Goal: Task Accomplishment & Management: Use online tool/utility

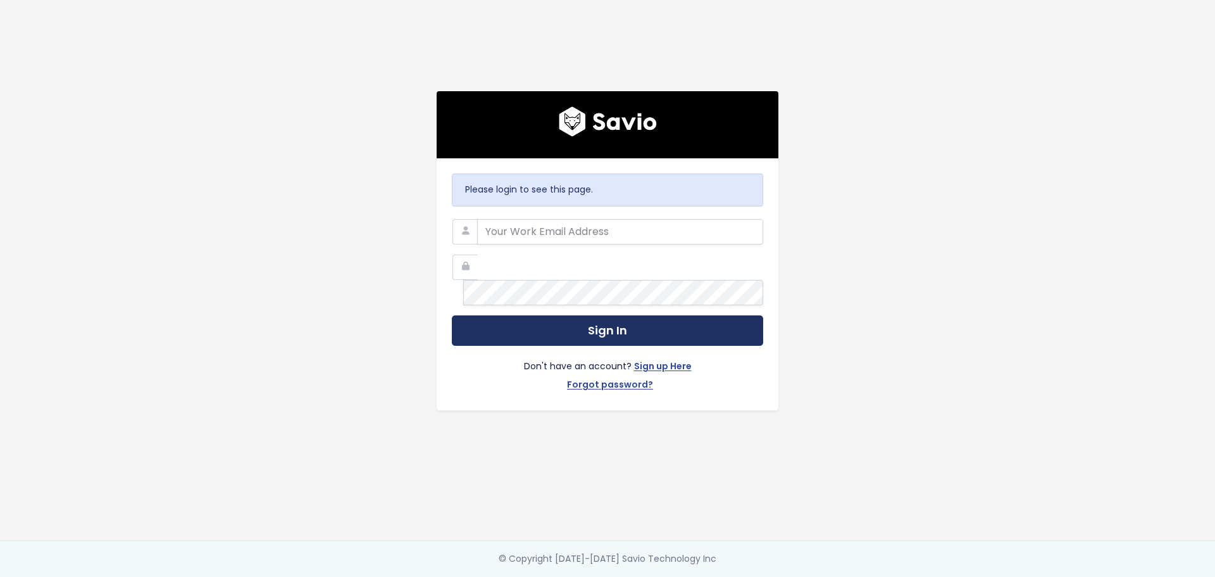
type input "[PERSON_NAME][EMAIL_ADDRESS][DOMAIN_NAME]"
click at [603, 320] on button "Sign In" at bounding box center [607, 330] width 311 height 31
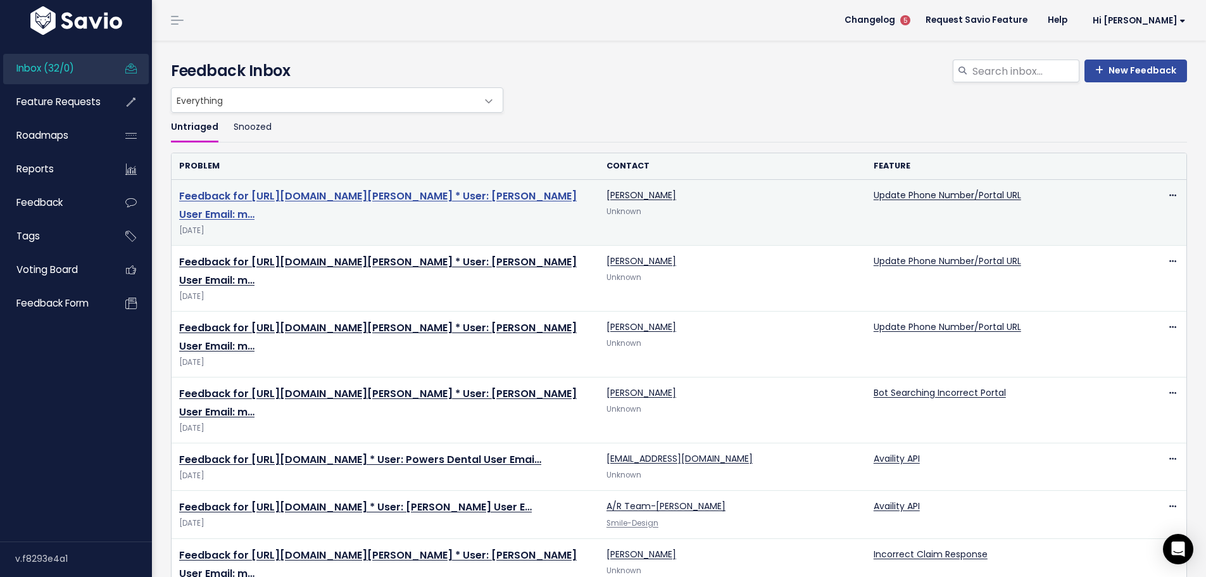
click at [457, 189] on link "Feedback for https://app.insidedesk.net/claim/IDSO/51364589 * User: Kirsten Use…" at bounding box center [378, 205] width 398 height 33
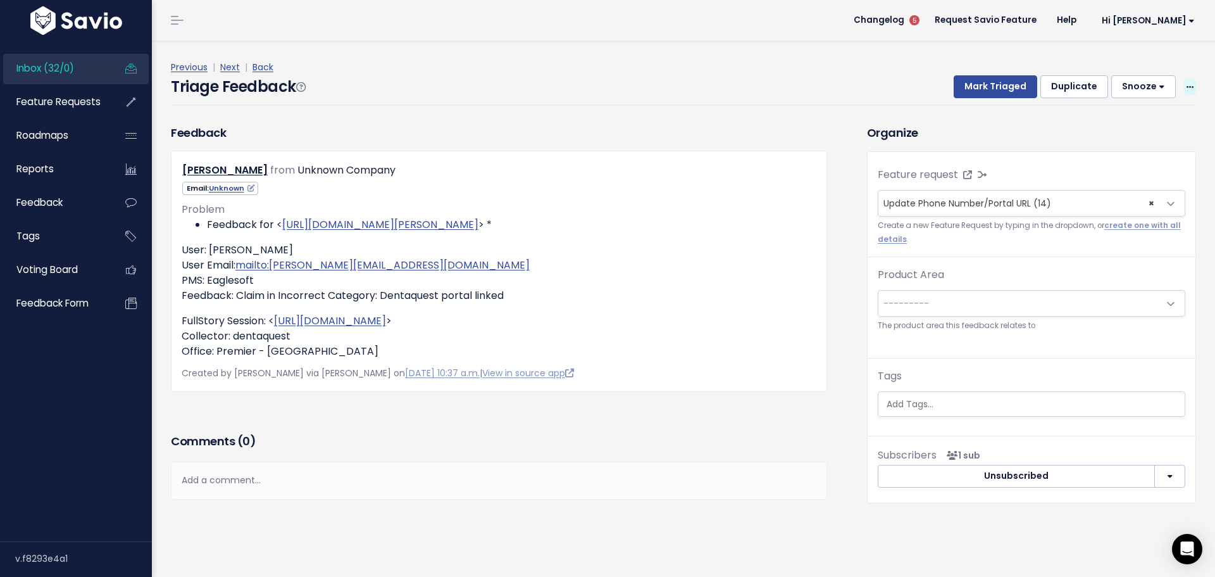
click at [1187, 84] on icon at bounding box center [1190, 88] width 7 height 8
click at [1122, 130] on link "Delete" at bounding box center [1139, 142] width 91 height 25
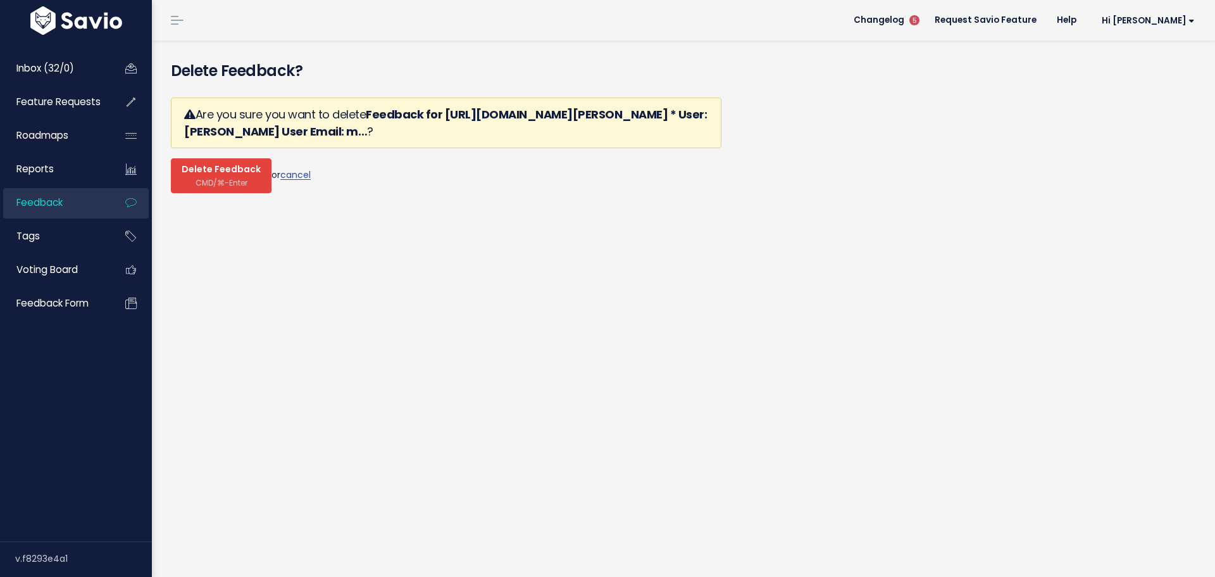
click at [211, 164] on span "Delete Feedback" at bounding box center [221, 169] width 79 height 11
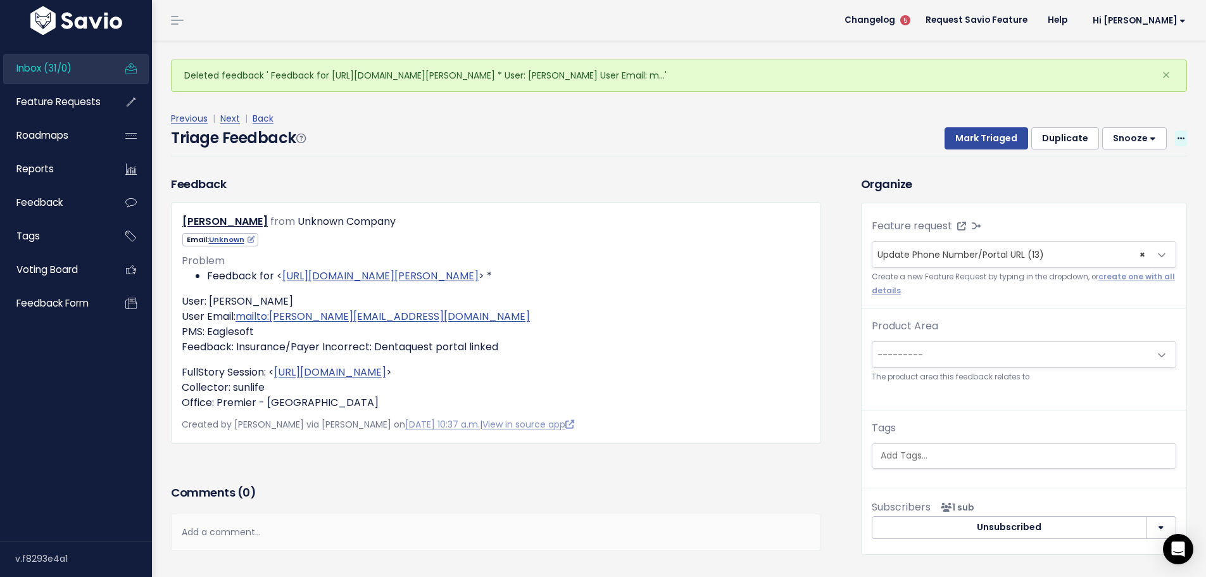
click at [1175, 130] on span at bounding box center [1181, 138] width 12 height 16
click at [1131, 181] on link "Delete" at bounding box center [1130, 193] width 91 height 25
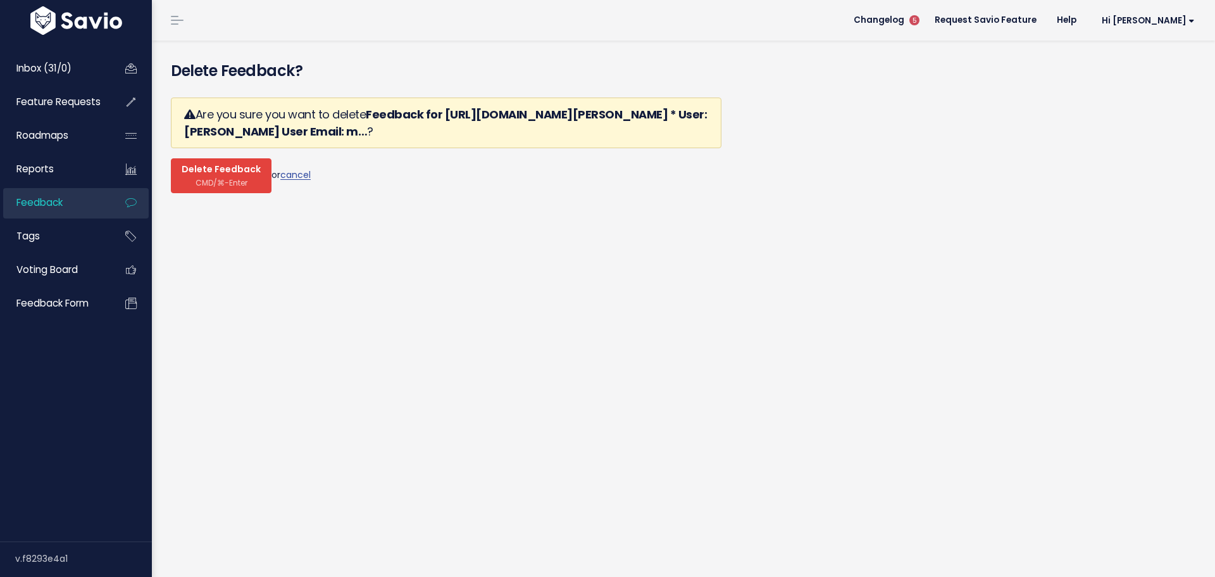
click at [196, 178] on span "CMD/⌘-Enter" at bounding box center [222, 182] width 52 height 9
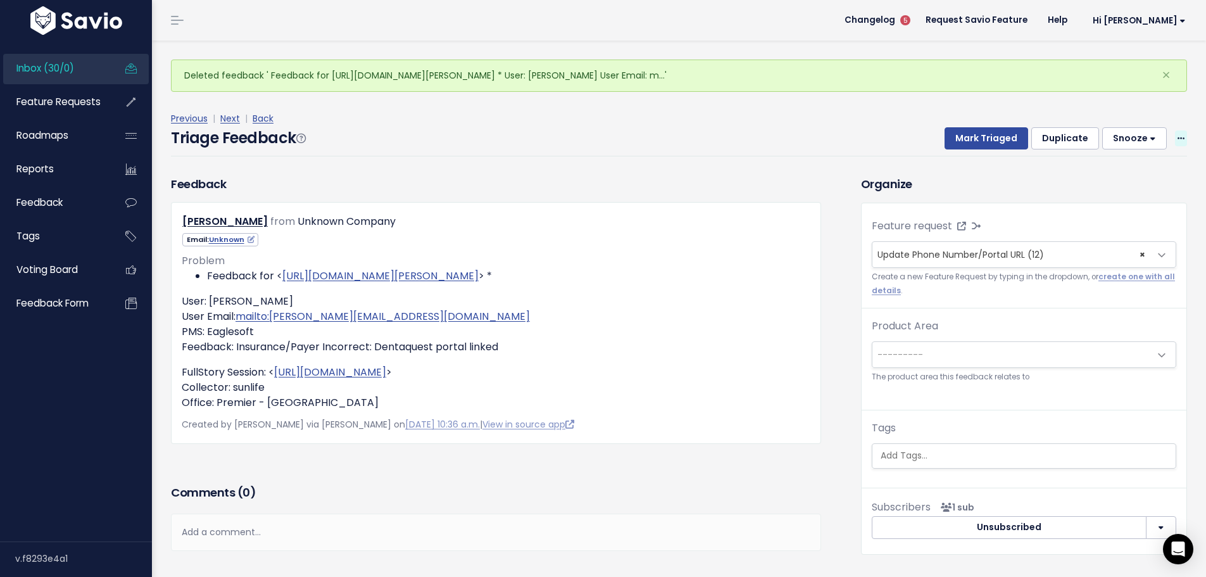
click at [1175, 130] on span at bounding box center [1181, 138] width 12 height 16
click at [1127, 181] on link "Delete" at bounding box center [1130, 193] width 91 height 25
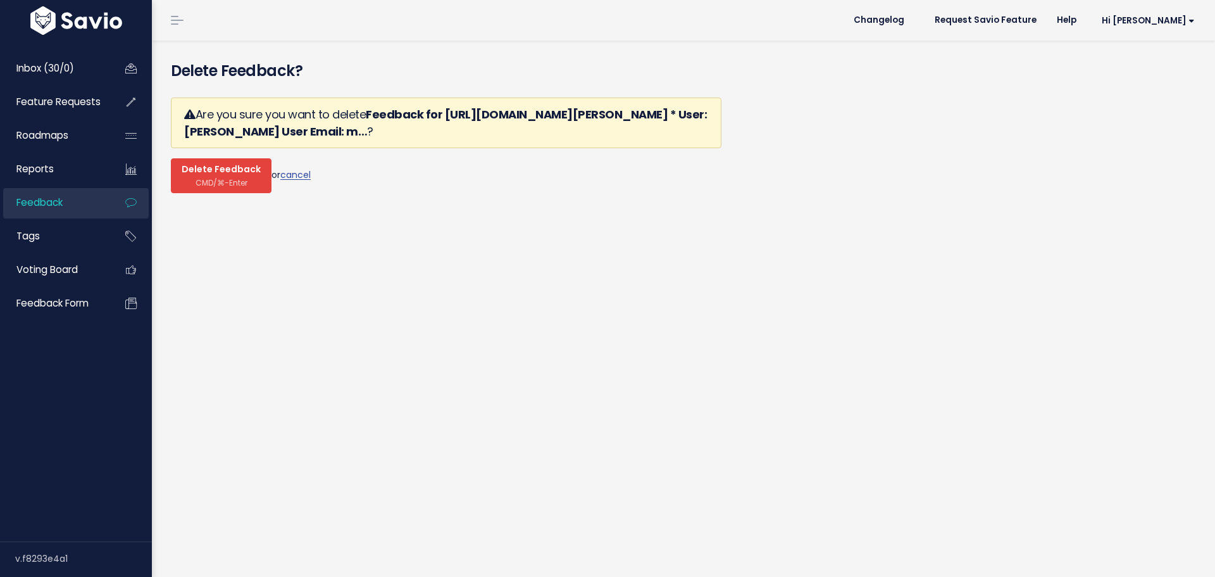
click at [198, 164] on span "Delete Feedback" at bounding box center [221, 169] width 79 height 11
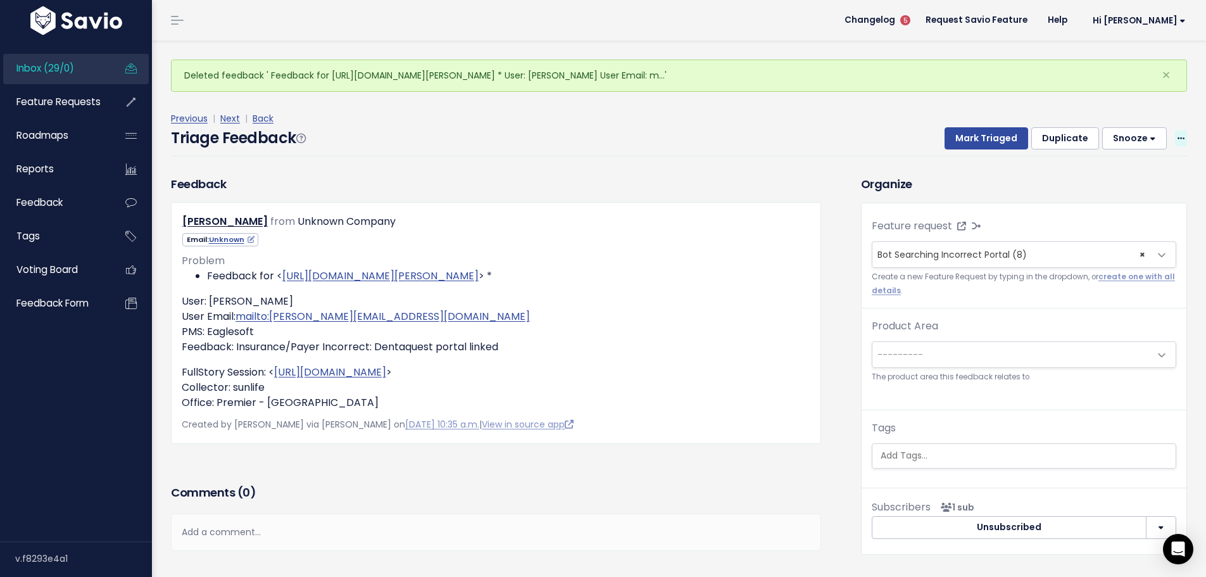
click at [1175, 130] on span at bounding box center [1181, 138] width 12 height 16
click at [1122, 181] on link "Delete" at bounding box center [1130, 193] width 91 height 25
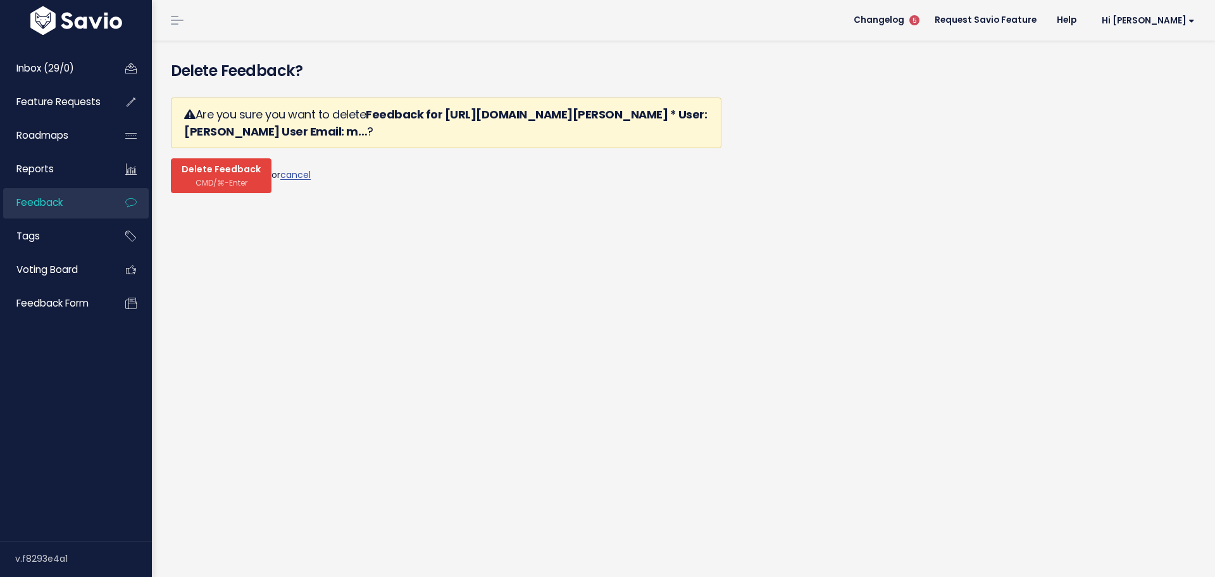
click at [218, 164] on span "Delete Feedback" at bounding box center [221, 169] width 79 height 11
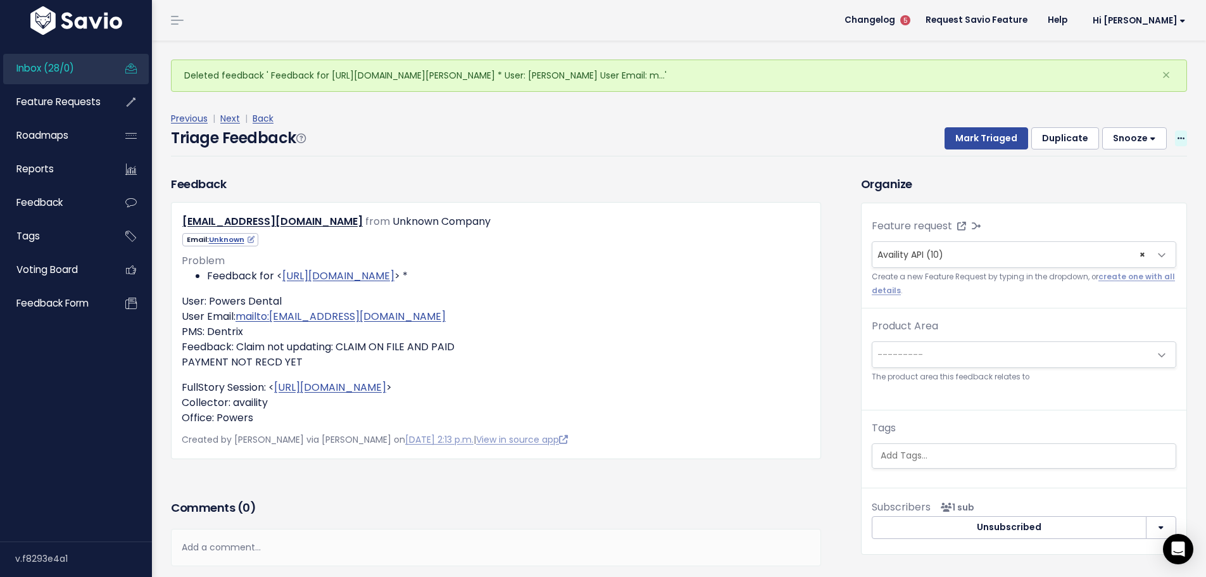
click at [1177, 135] on icon at bounding box center [1180, 139] width 7 height 8
click at [1122, 181] on link "Delete" at bounding box center [1130, 193] width 91 height 25
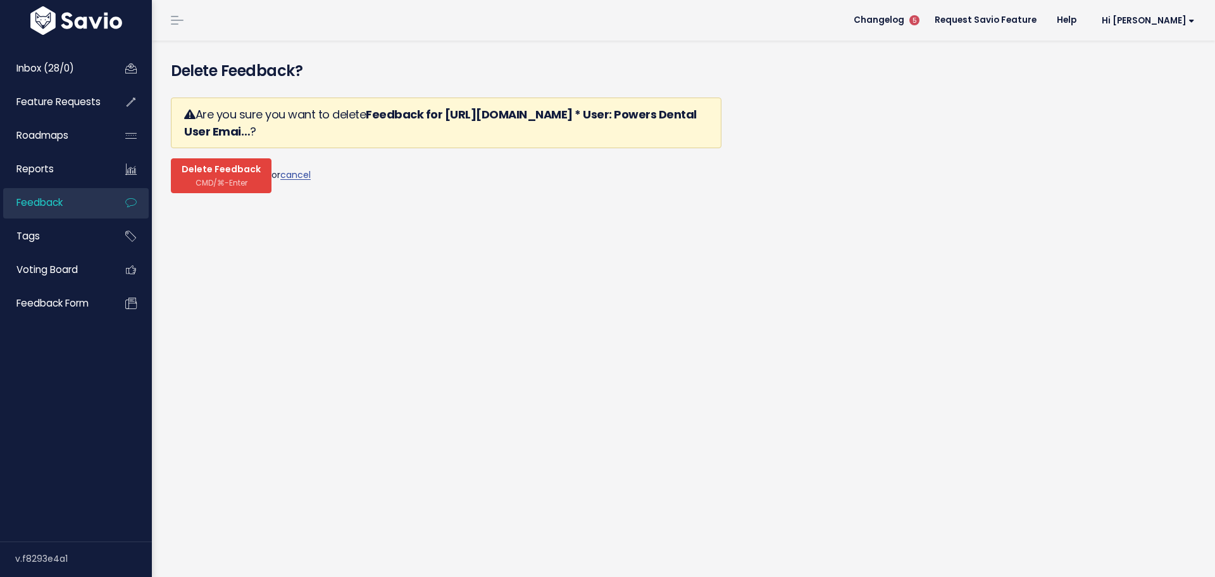
click at [204, 164] on span "Delete Feedback" at bounding box center [221, 169] width 79 height 11
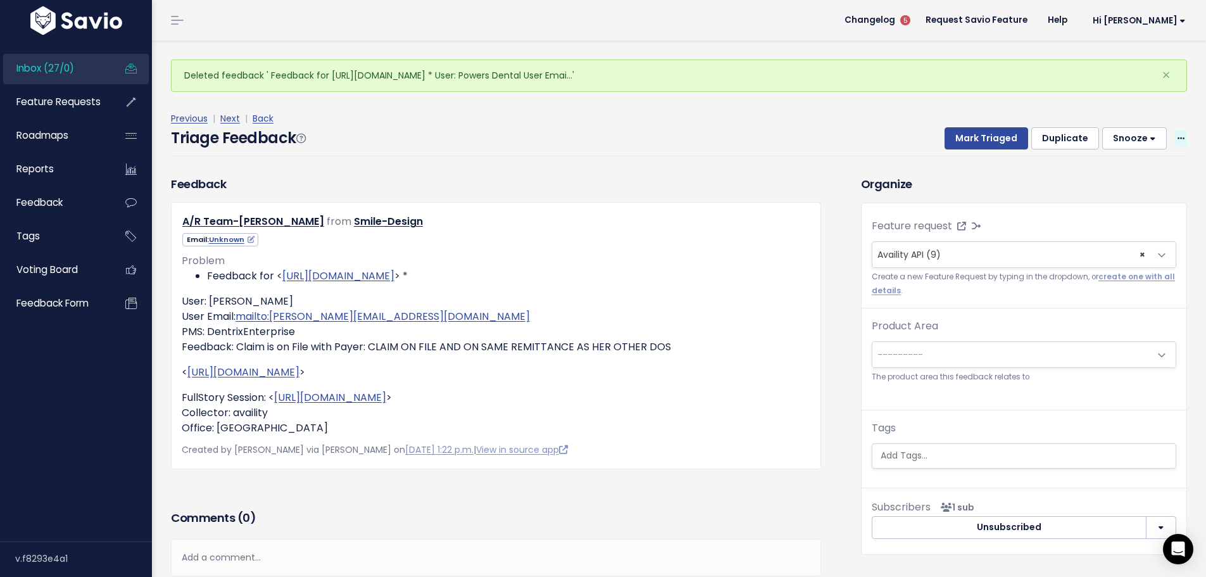
click at [1177, 135] on icon at bounding box center [1180, 139] width 7 height 8
click at [1130, 181] on link "Delete" at bounding box center [1130, 193] width 91 height 25
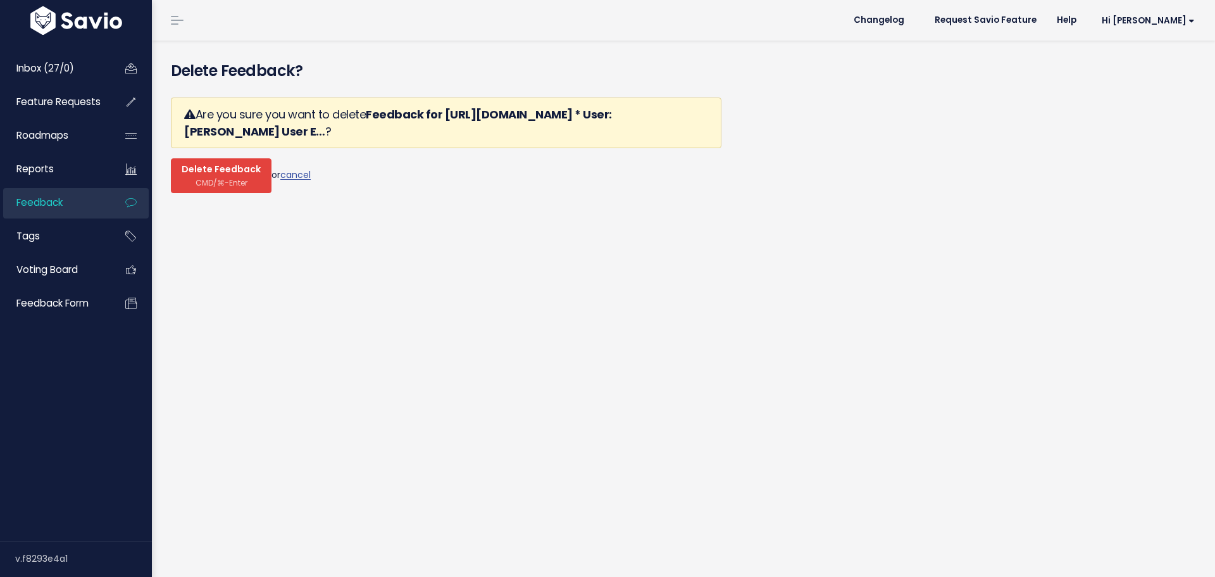
click at [216, 178] on span "CMD/⌘-Enter" at bounding box center [222, 182] width 52 height 9
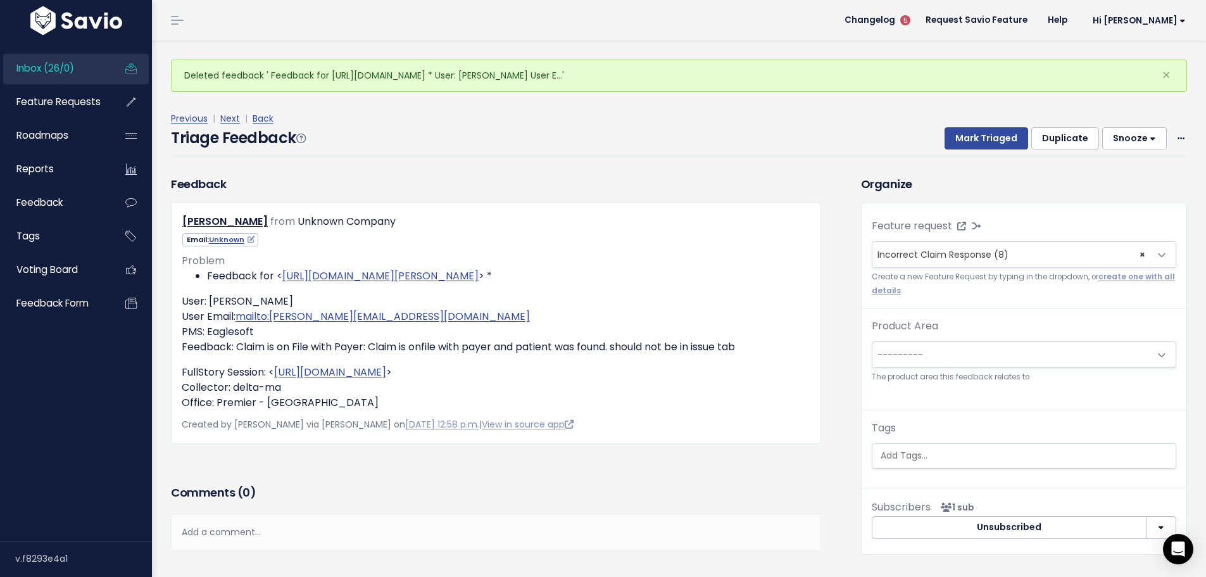
click at [1177, 111] on div "Previous | Next | Back Triage Feedback Mark Triaged Duplicate [GEOGRAPHIC_DATA]…" at bounding box center [683, 134] width 1025 height 46
click at [1177, 135] on icon at bounding box center [1180, 139] width 7 height 8
click at [1127, 181] on link "Delete" at bounding box center [1130, 193] width 91 height 25
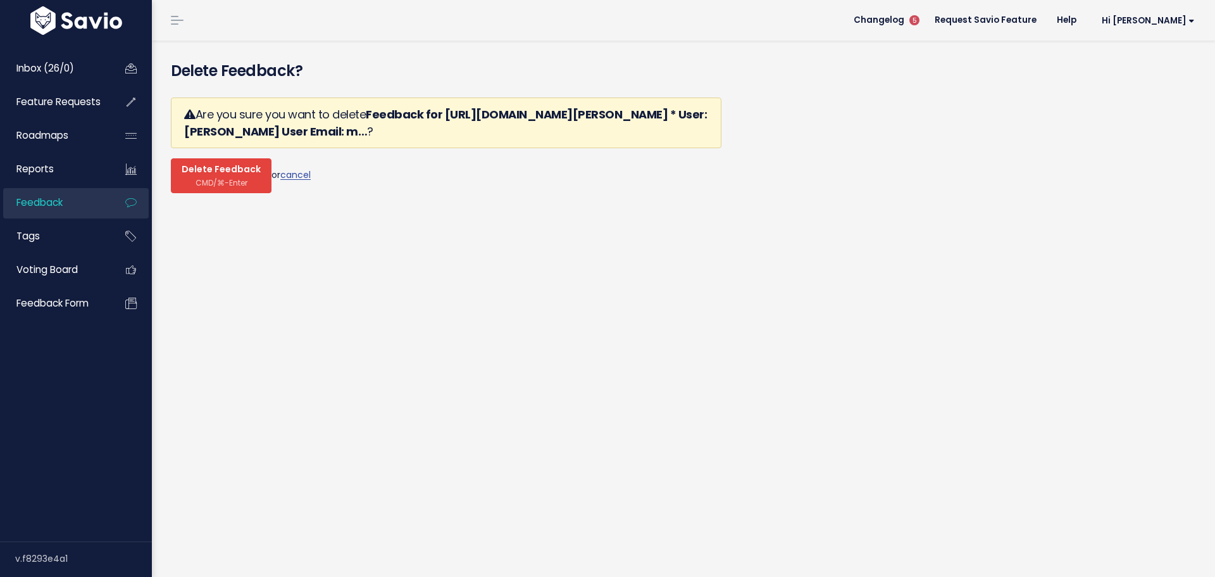
click at [208, 178] on span "CMD/⌘-Enter" at bounding box center [222, 182] width 52 height 9
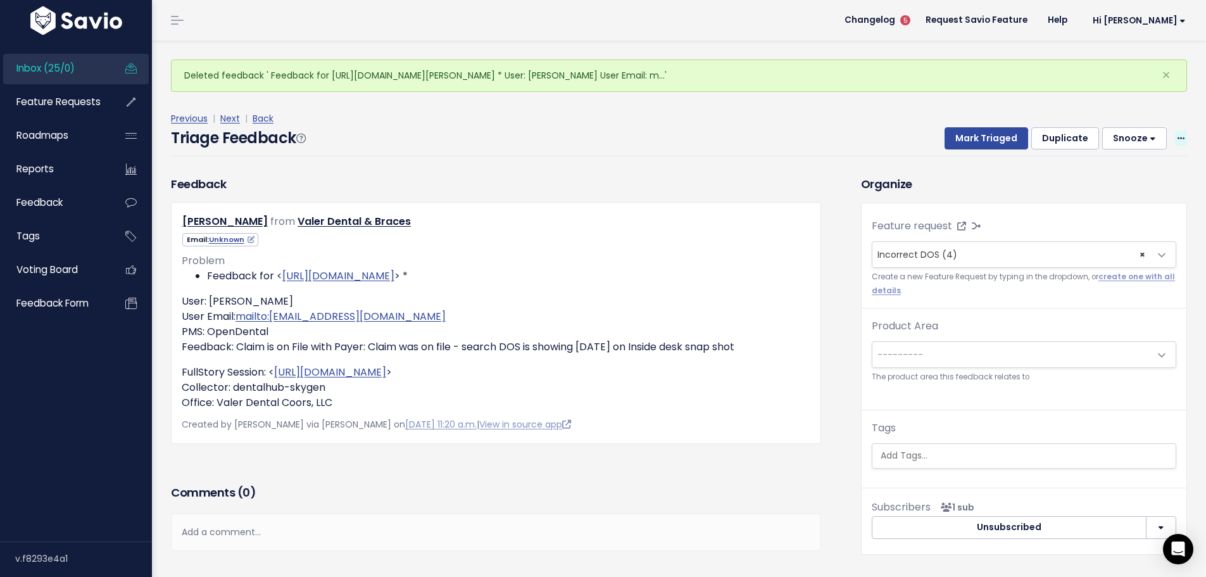
click at [1177, 135] on icon at bounding box center [1180, 139] width 7 height 8
click at [1129, 181] on link "Delete" at bounding box center [1130, 193] width 91 height 25
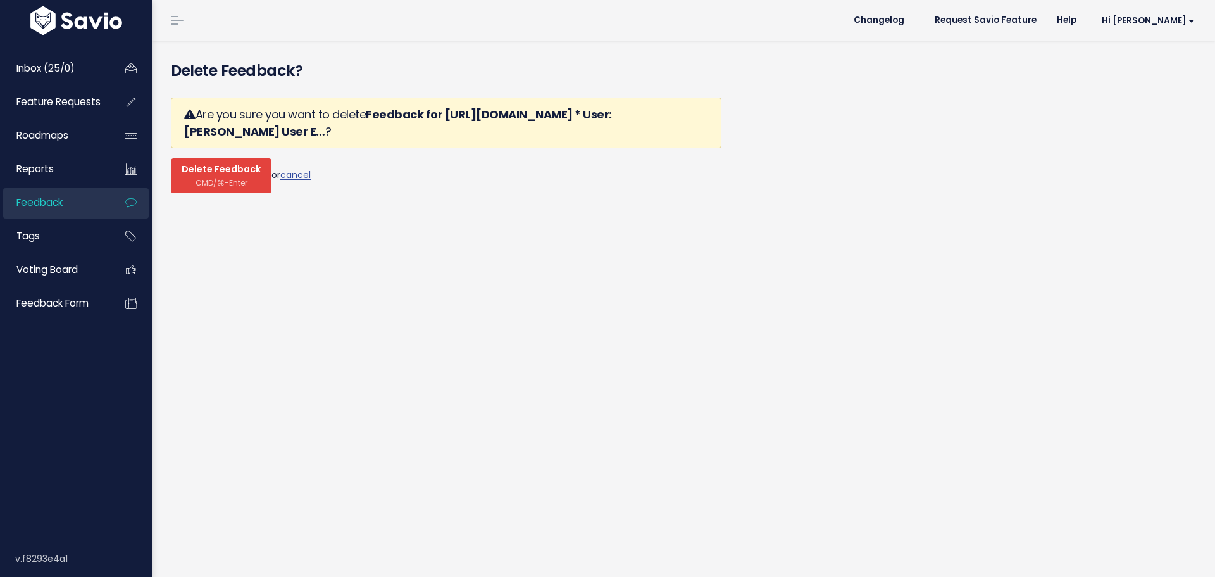
click at [204, 178] on span "CMD/⌘-Enter" at bounding box center [222, 182] width 52 height 9
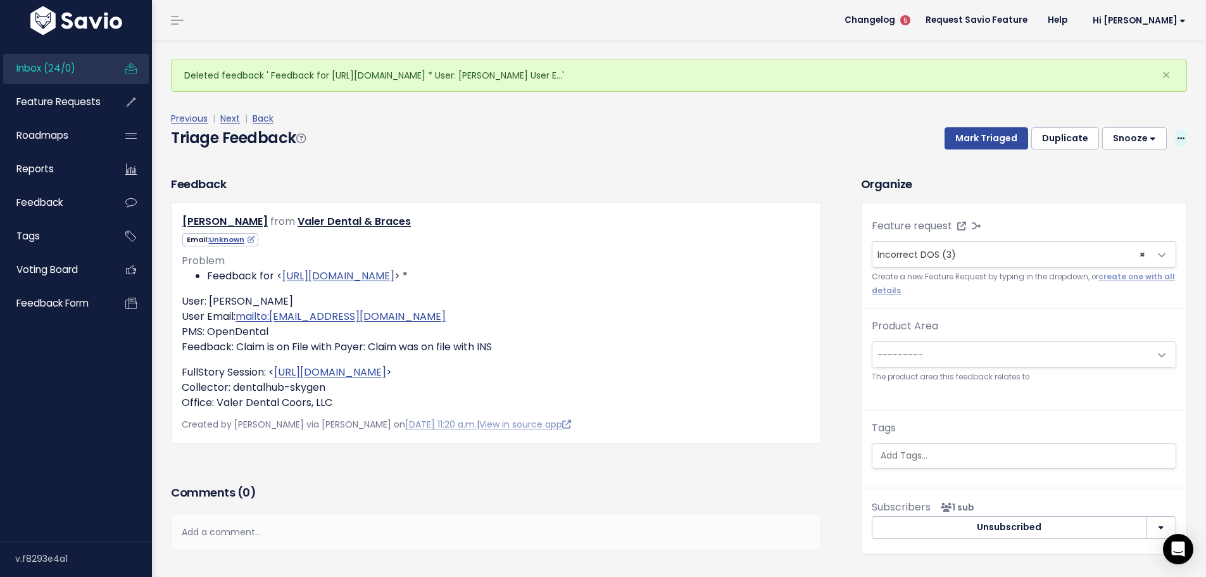
click at [1177, 135] on icon at bounding box center [1180, 139] width 7 height 8
click at [1115, 181] on link "Delete" at bounding box center [1130, 193] width 91 height 25
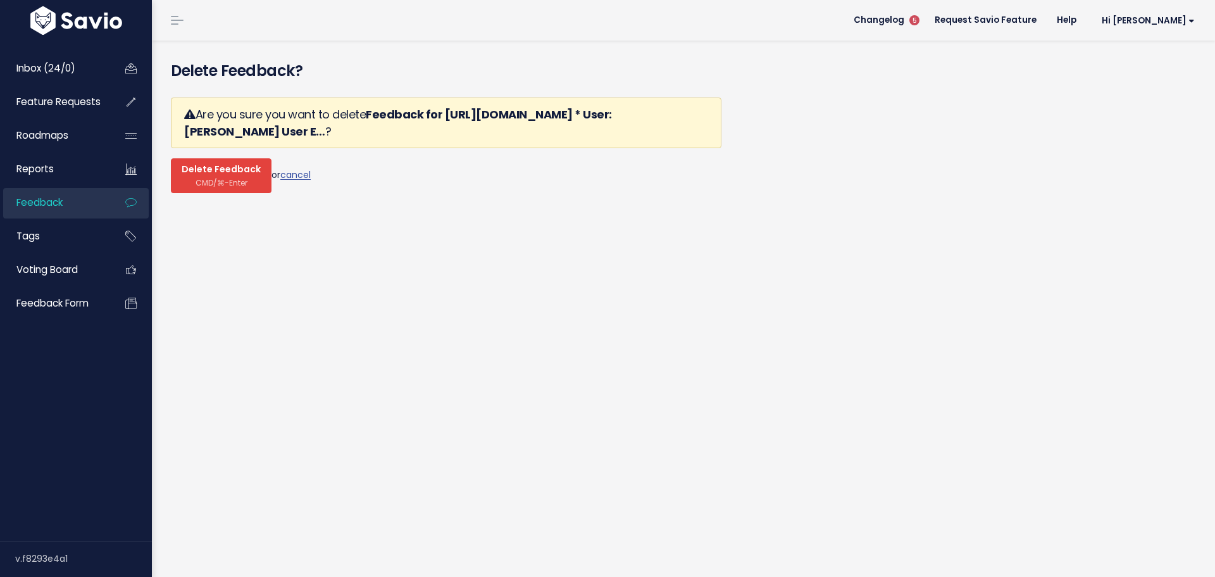
click at [207, 178] on span "CMD/⌘-Enter" at bounding box center [222, 182] width 52 height 9
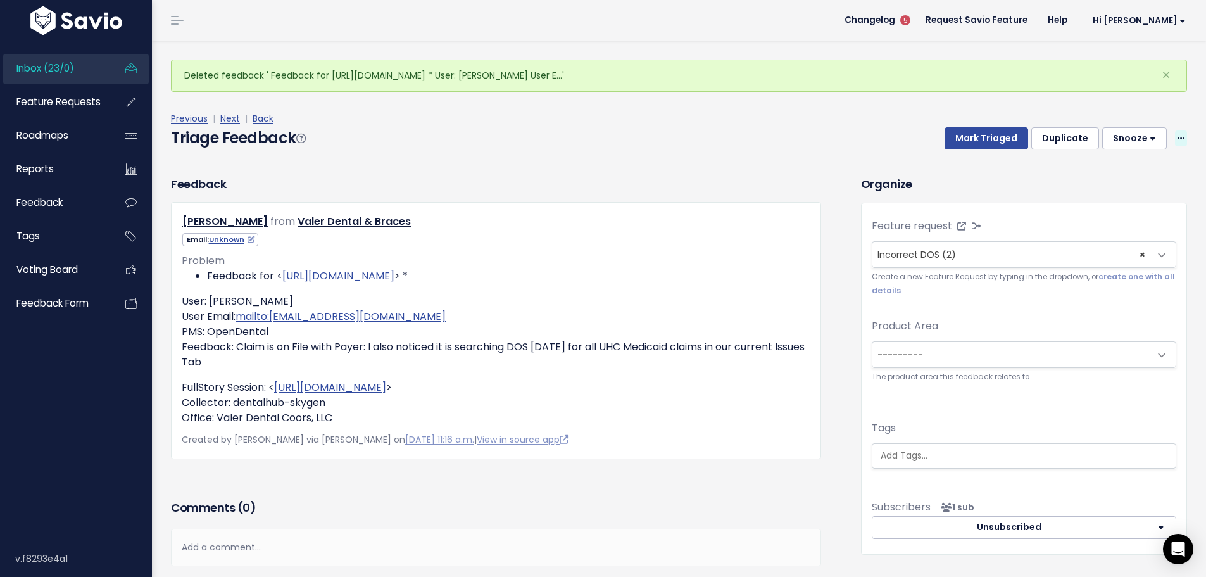
click at [1177, 135] on icon at bounding box center [1180, 139] width 7 height 8
click at [1108, 181] on link "Delete" at bounding box center [1130, 193] width 91 height 25
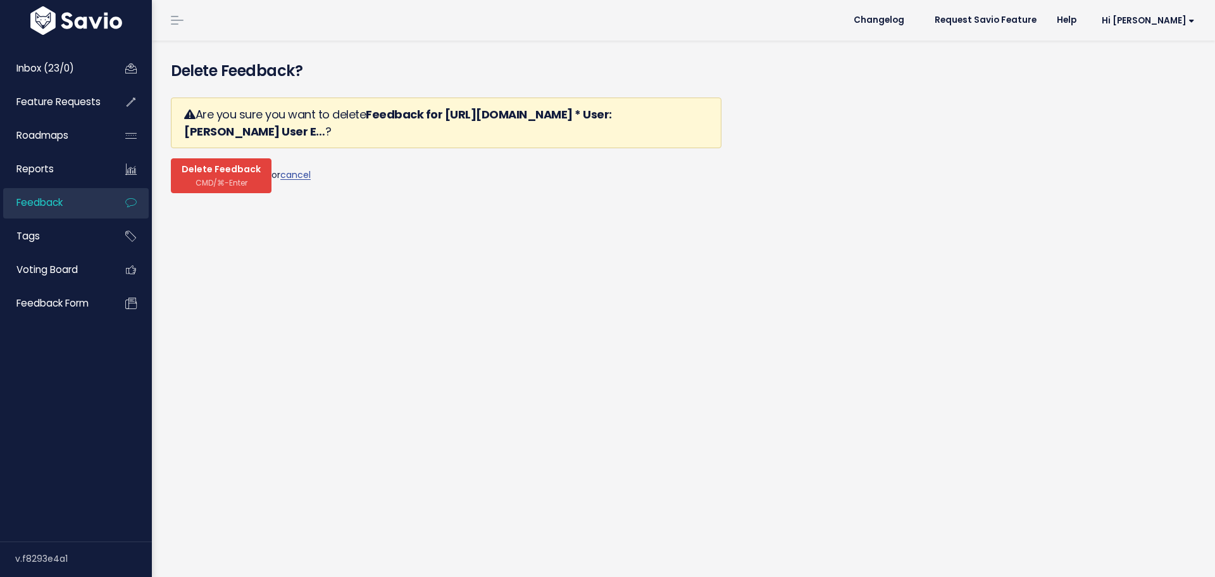
click at [213, 178] on span "CMD/⌘-Enter" at bounding box center [222, 182] width 52 height 9
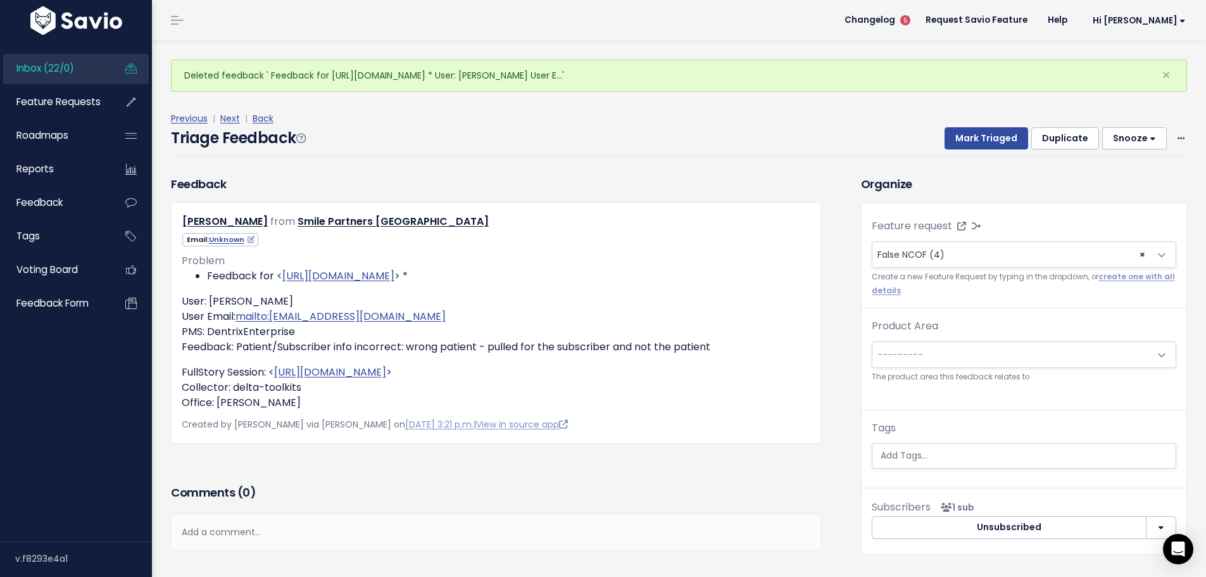
click at [1163, 127] on div "Mark Triaged Duplicate Snooze 1 day 3 days 7 days 14 days Edit Delete" at bounding box center [1058, 138] width 258 height 23
click at [1175, 130] on span at bounding box center [1181, 138] width 12 height 16
click at [1132, 181] on link "Delete" at bounding box center [1130, 193] width 91 height 25
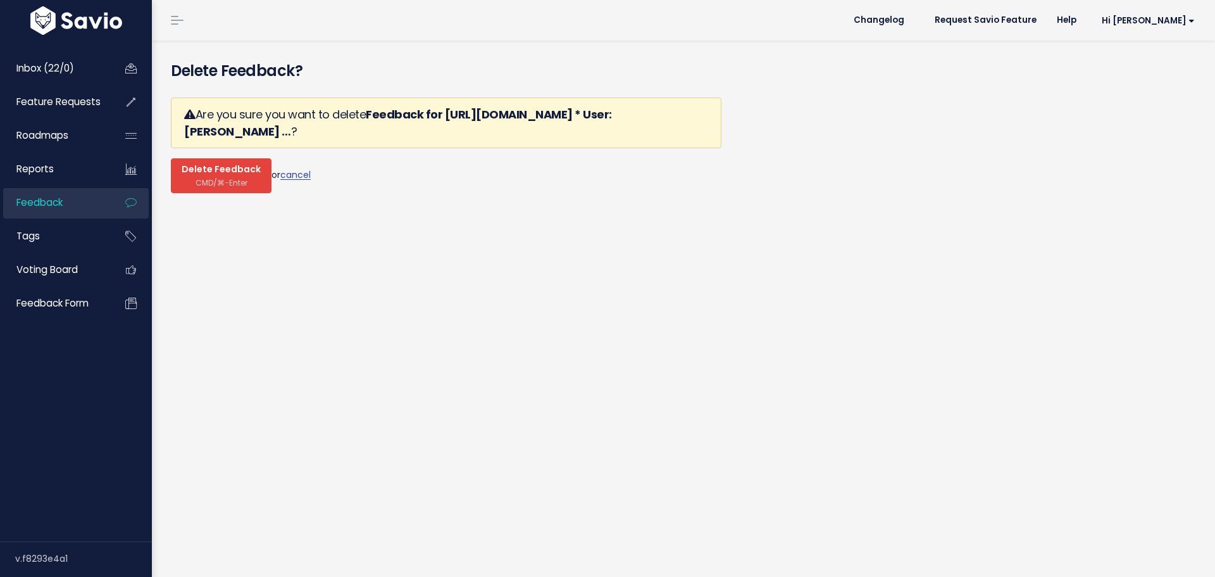
click at [211, 178] on span "CMD/⌘-Enter" at bounding box center [222, 182] width 52 height 9
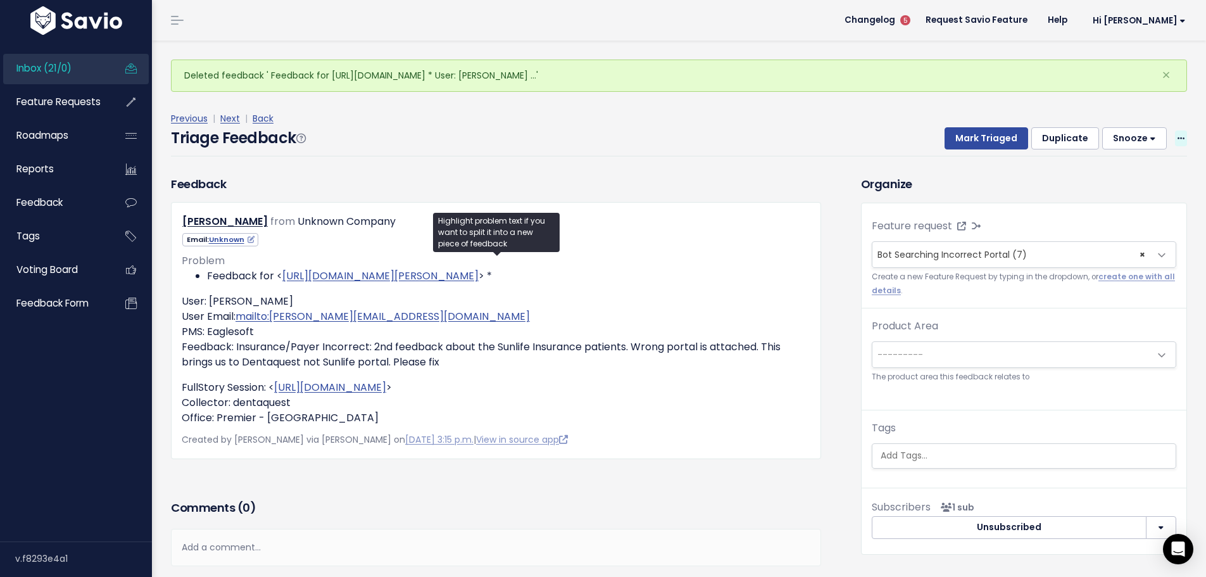
click at [1175, 130] on span at bounding box center [1181, 138] width 12 height 16
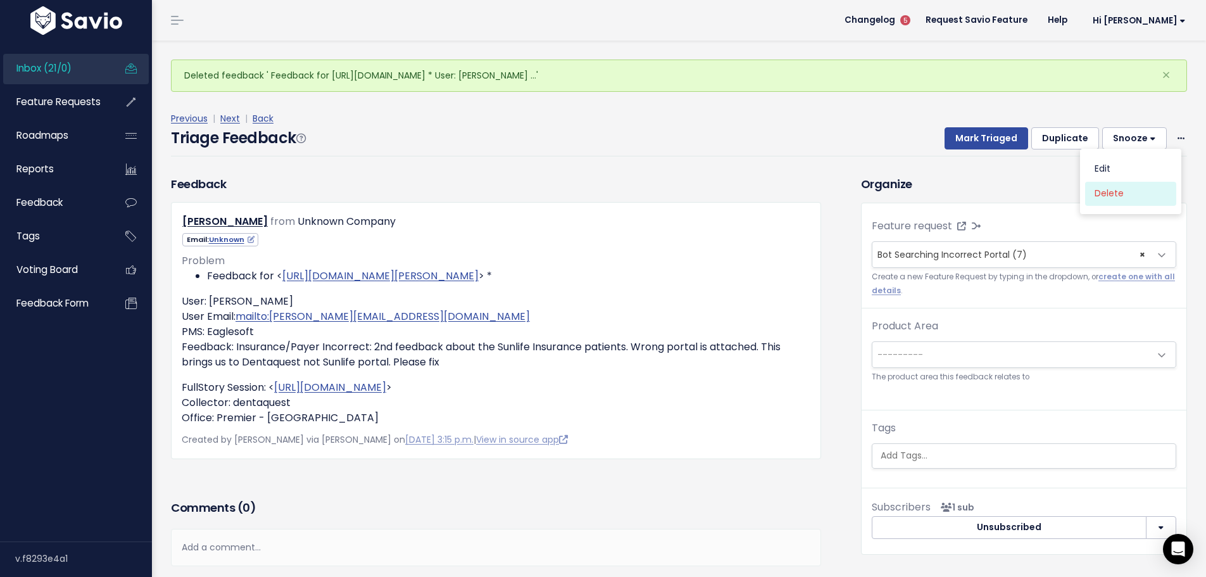
click at [1105, 181] on link "Delete" at bounding box center [1130, 193] width 91 height 25
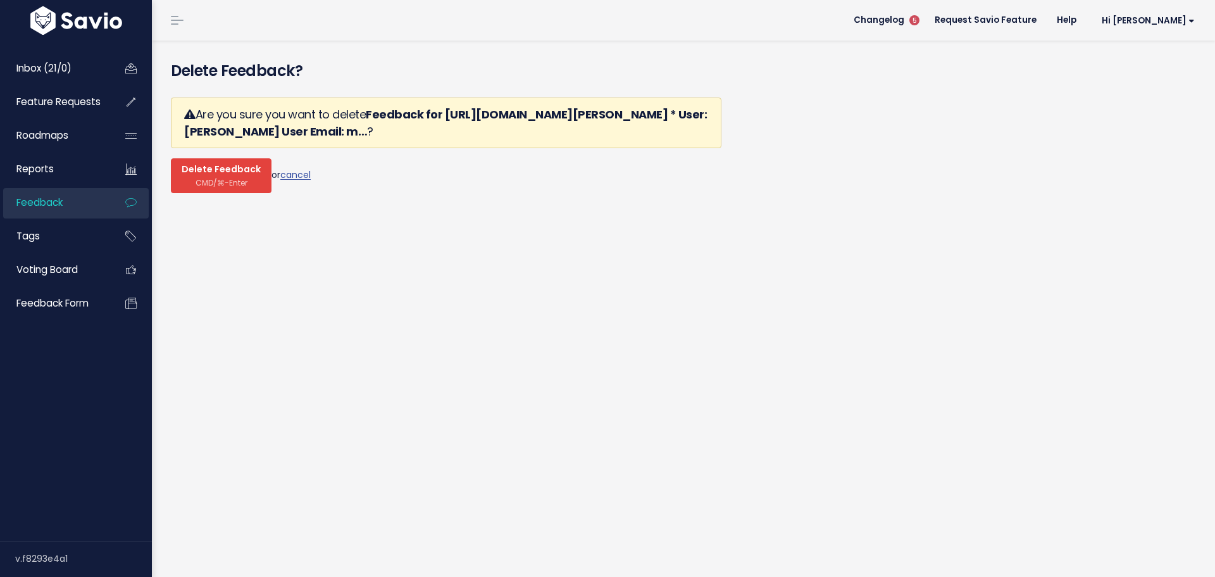
click at [207, 164] on span "Delete Feedback" at bounding box center [221, 169] width 79 height 11
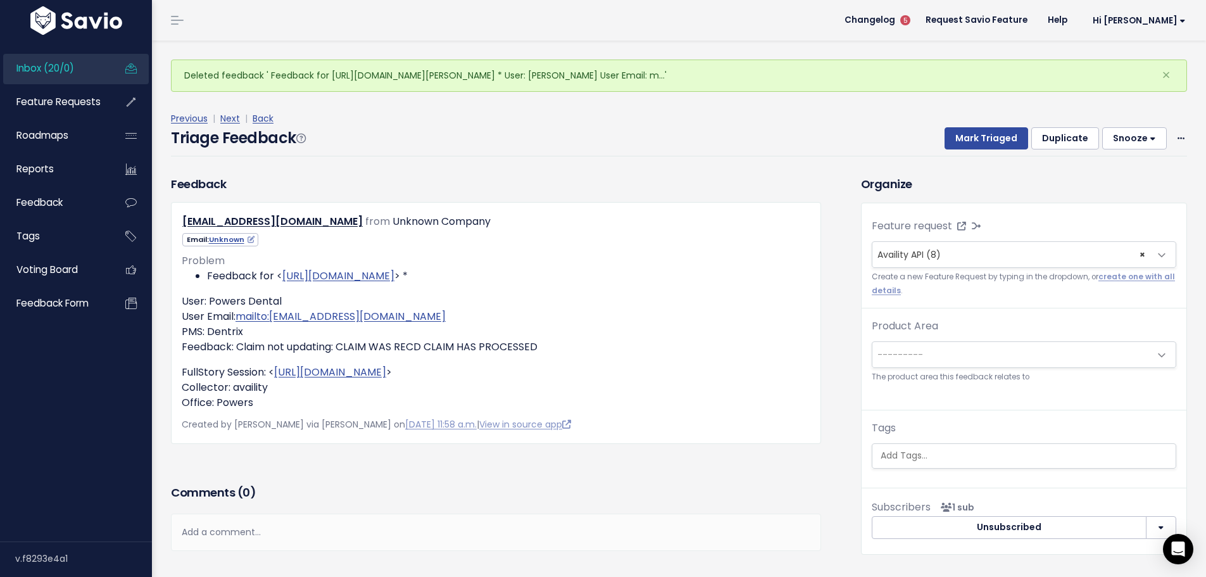
click at [1163, 111] on div "Previous | Next | Back" at bounding box center [679, 119] width 1016 height 16
click at [1175, 130] on div "Edit Delete" at bounding box center [1181, 138] width 12 height 16
click at [1175, 130] on span at bounding box center [1181, 138] width 12 height 16
click at [1119, 181] on link "Delete" at bounding box center [1130, 193] width 91 height 25
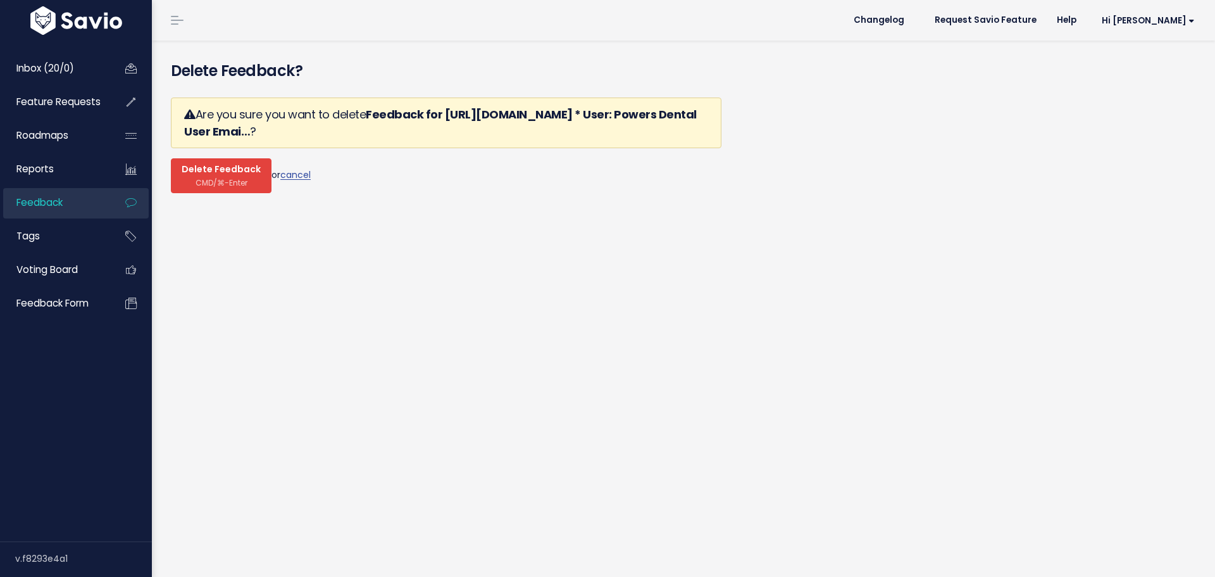
click at [212, 178] on span "CMD/⌘-Enter" at bounding box center [222, 182] width 52 height 9
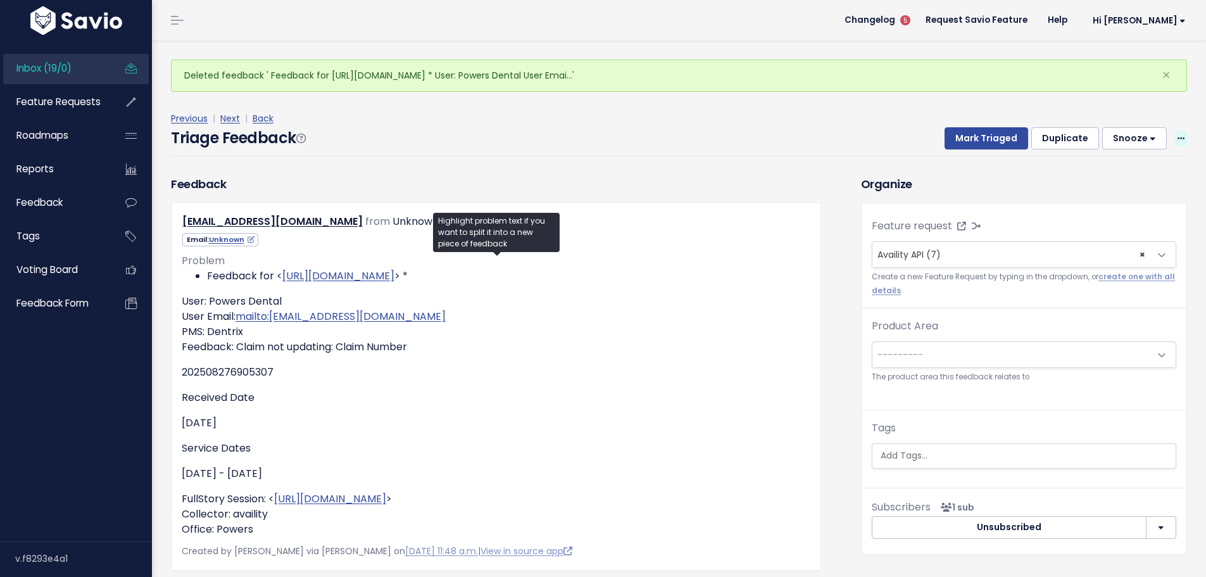
click at [1176, 130] on span at bounding box center [1181, 138] width 12 height 16
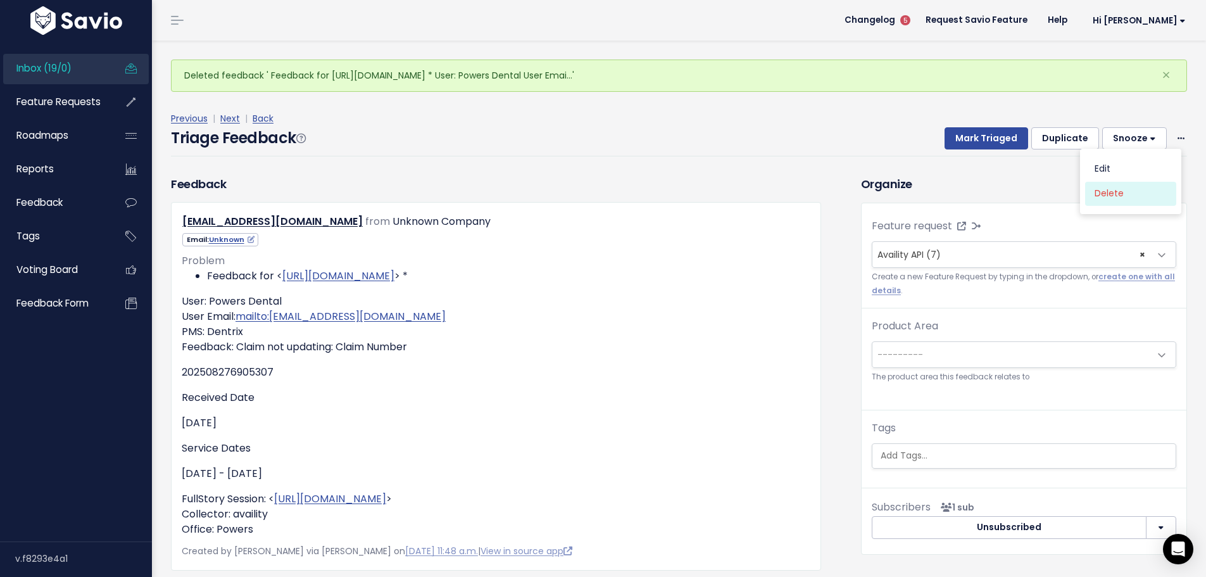
click at [1092, 181] on link "Delete" at bounding box center [1130, 193] width 91 height 25
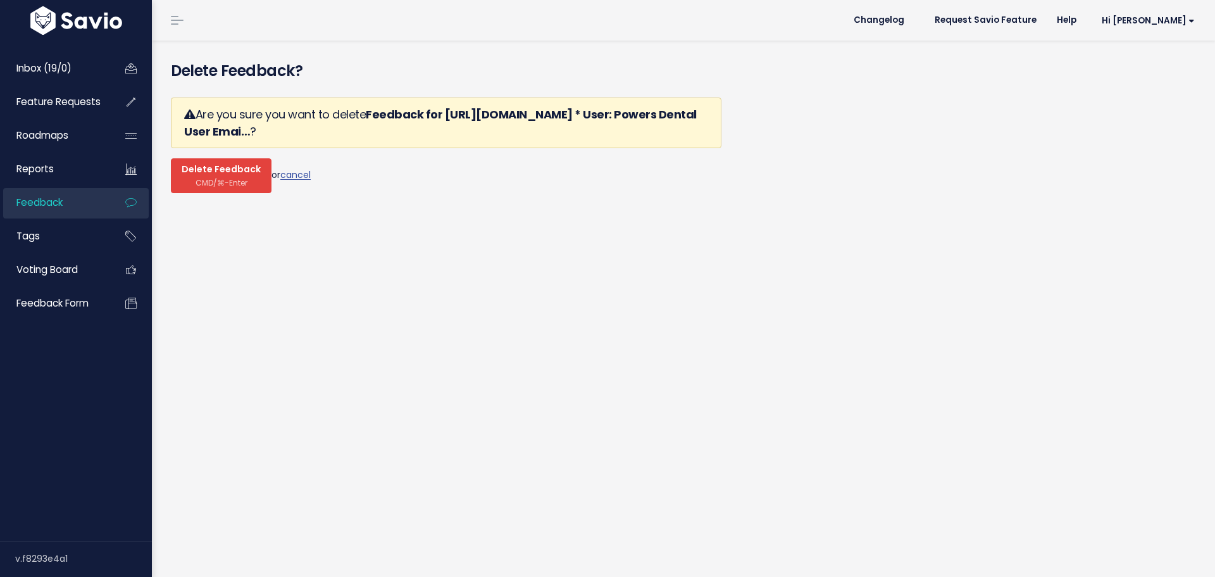
click at [213, 178] on span "CMD/⌘-Enter" at bounding box center [222, 182] width 52 height 9
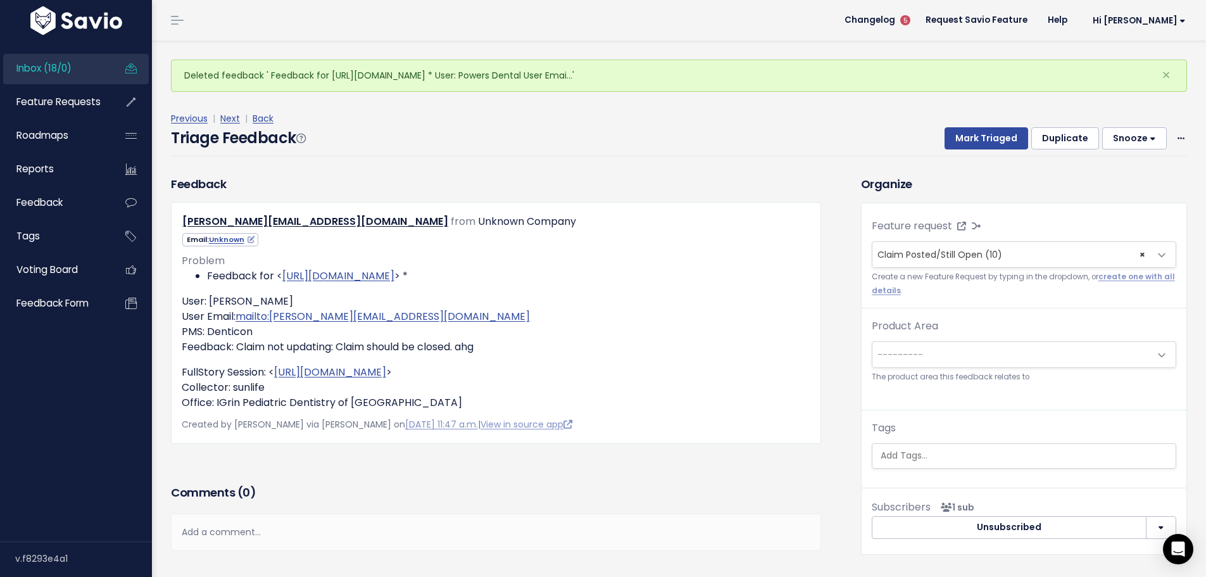
click at [1160, 127] on div "Mark Triaged Duplicate [GEOGRAPHIC_DATA] 1 day 3 days 7 days 14 days Edit Delete" at bounding box center [1058, 138] width 258 height 23
click at [1177, 135] on icon at bounding box center [1180, 139] width 7 height 8
click at [1121, 181] on link "Delete" at bounding box center [1130, 193] width 91 height 25
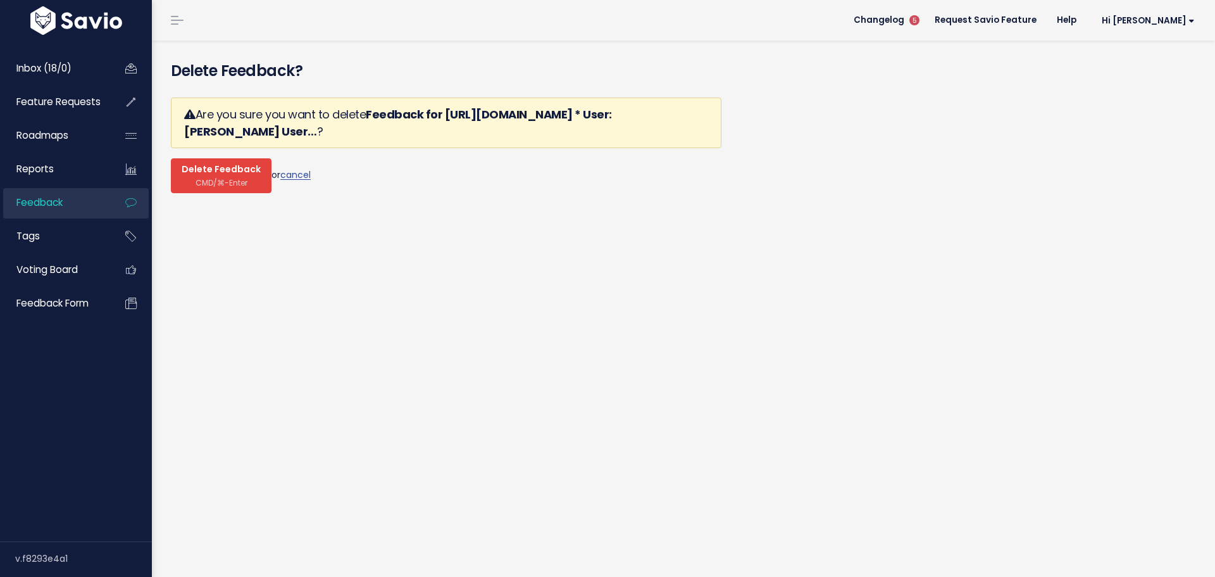
click at [207, 178] on span "CMD/⌘-Enter" at bounding box center [222, 182] width 52 height 9
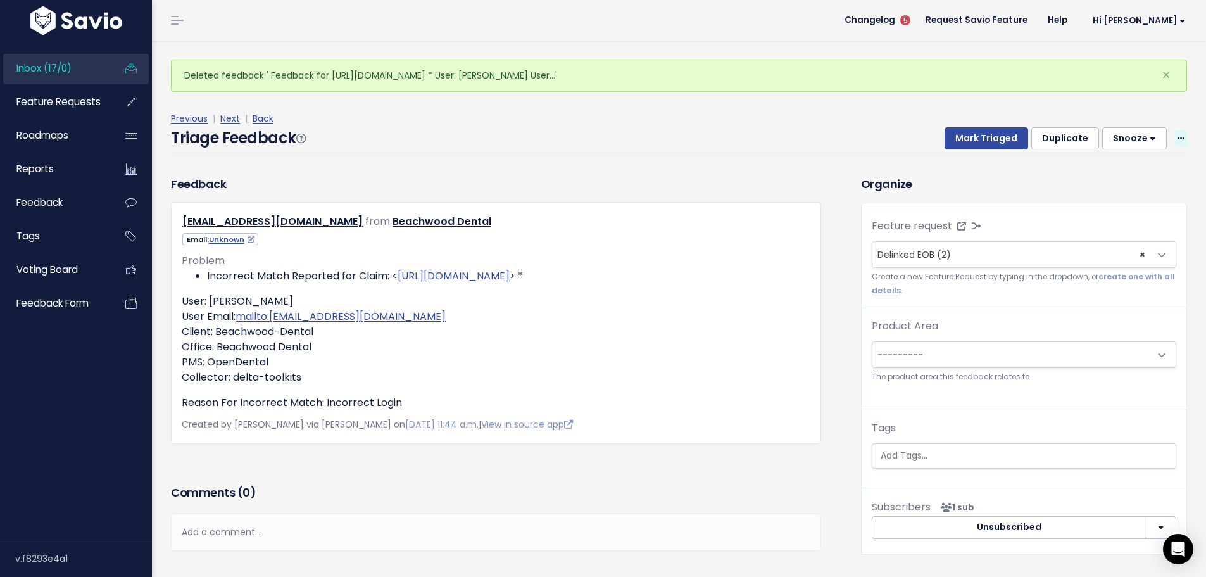
click at [1177, 135] on icon at bounding box center [1180, 139] width 7 height 8
click at [1117, 181] on link "Delete" at bounding box center [1130, 193] width 91 height 25
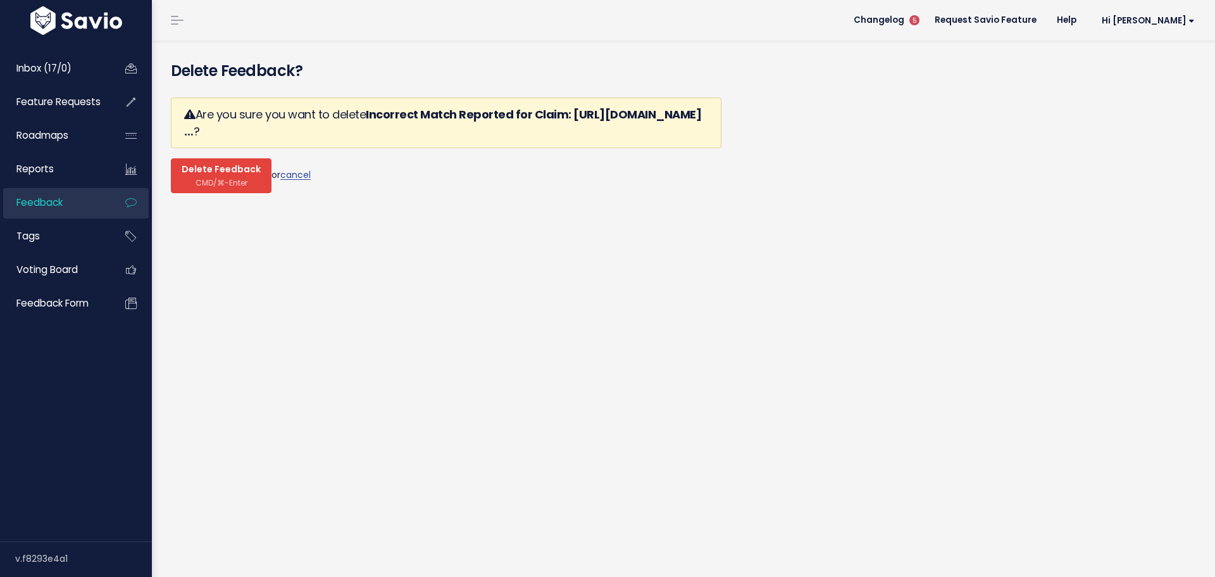
click at [214, 178] on span "CMD/⌘-Enter" at bounding box center [222, 182] width 52 height 9
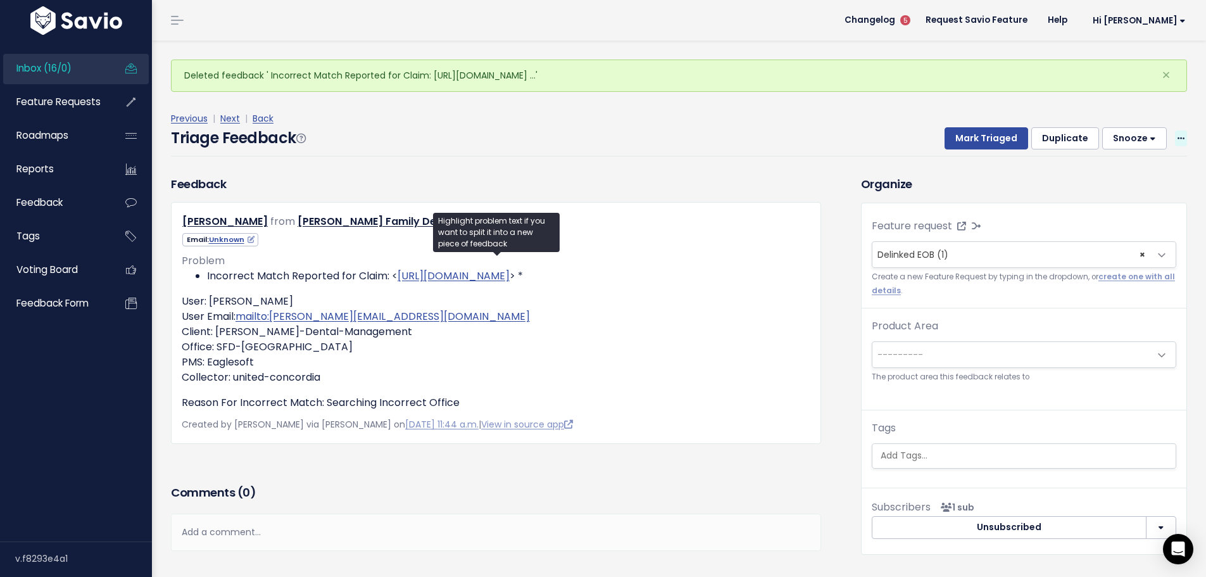
click at [1176, 130] on span at bounding box center [1181, 138] width 12 height 16
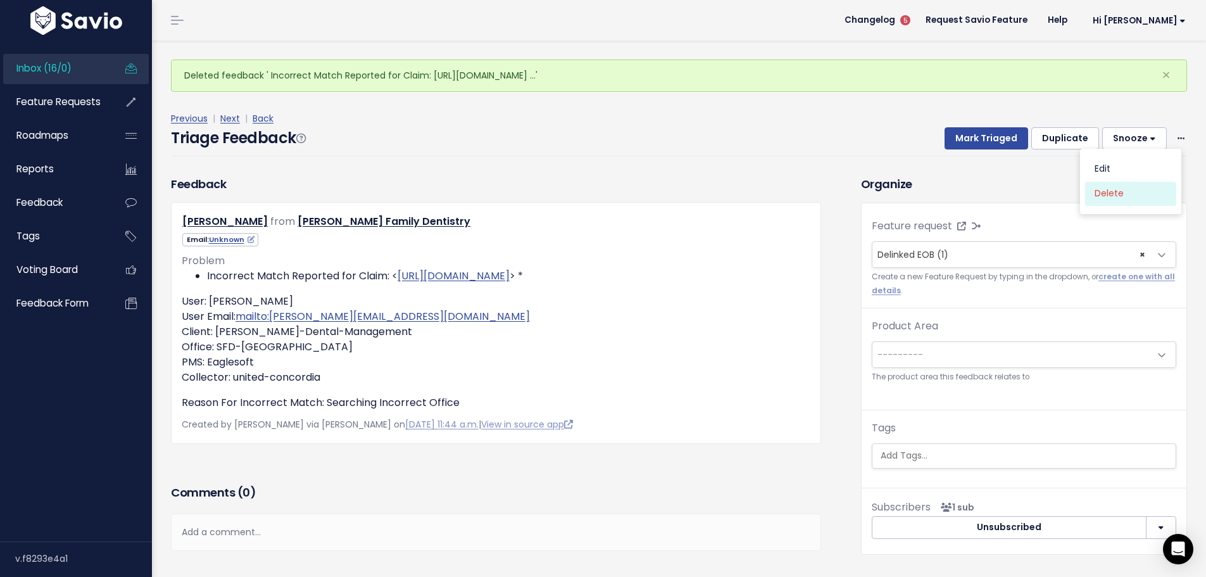
click at [1093, 181] on link "Delete" at bounding box center [1130, 193] width 91 height 25
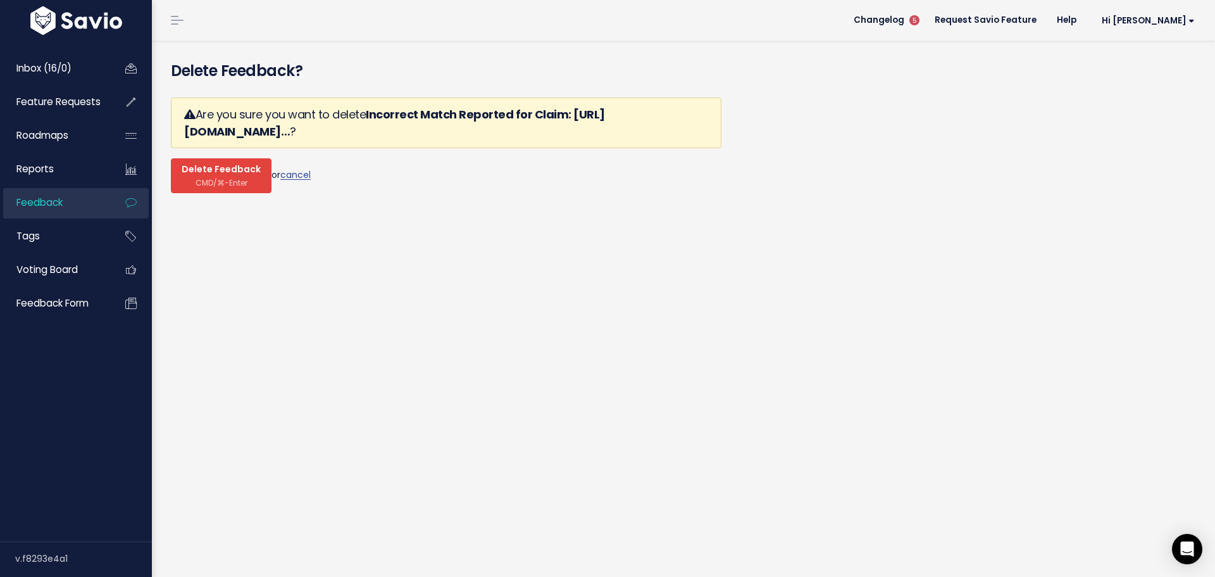
click at [218, 178] on span "CMD/⌘-Enter" at bounding box center [222, 182] width 52 height 9
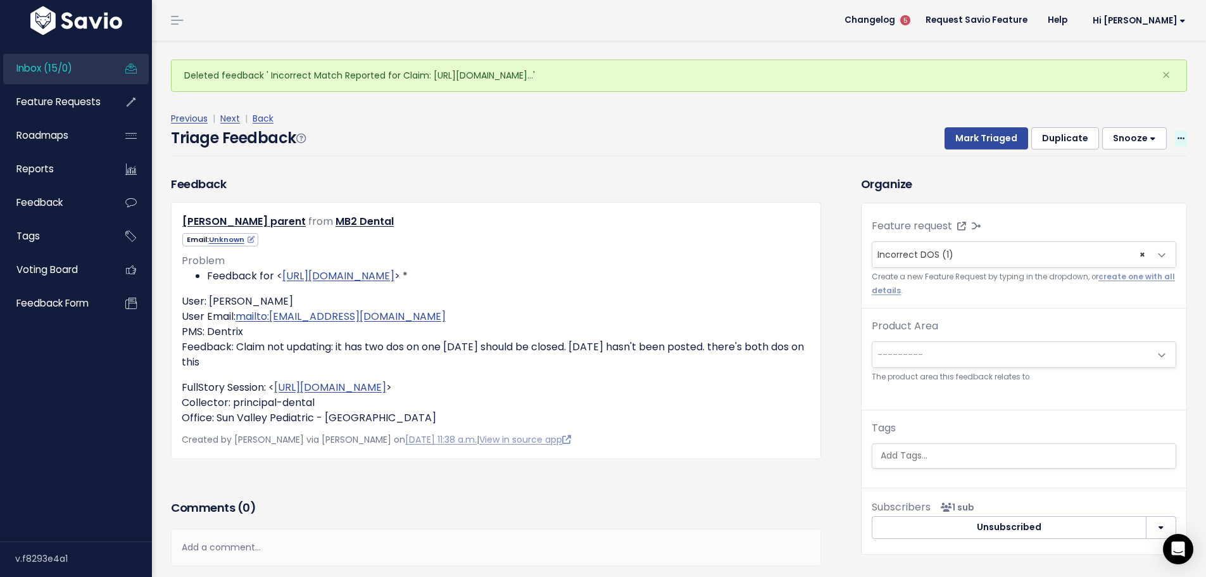
click at [1175, 130] on span at bounding box center [1181, 138] width 12 height 16
click at [1100, 181] on link "Delete" at bounding box center [1130, 193] width 91 height 25
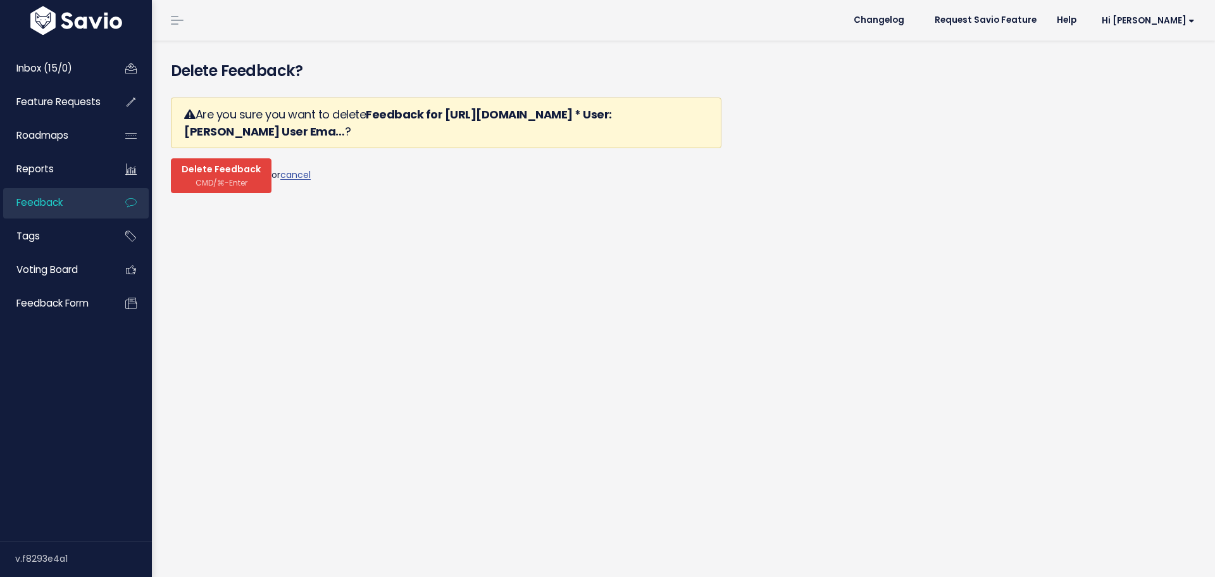
click at [218, 178] on span "CMD/⌘-Enter" at bounding box center [222, 182] width 52 height 9
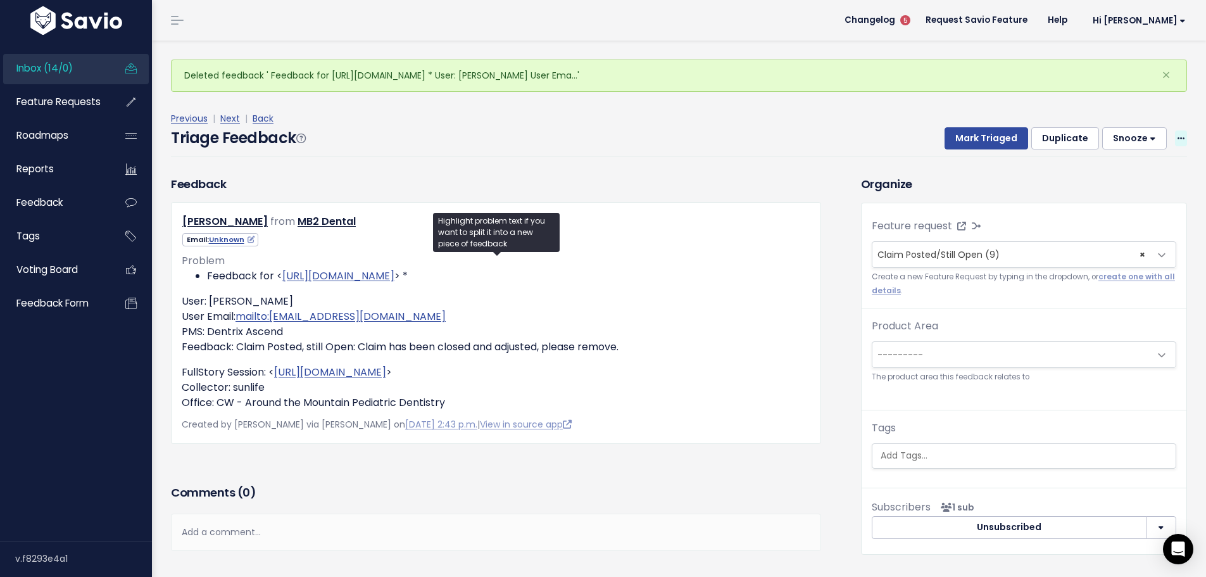
click at [1177, 135] on icon at bounding box center [1180, 139] width 7 height 8
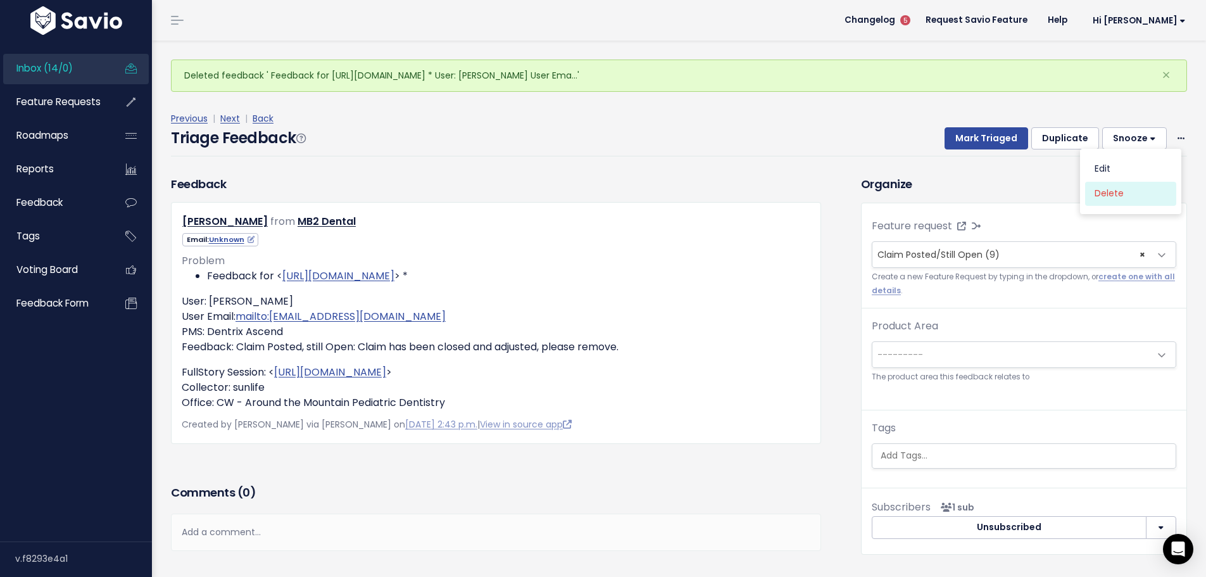
click at [1105, 181] on link "Delete" at bounding box center [1130, 193] width 91 height 25
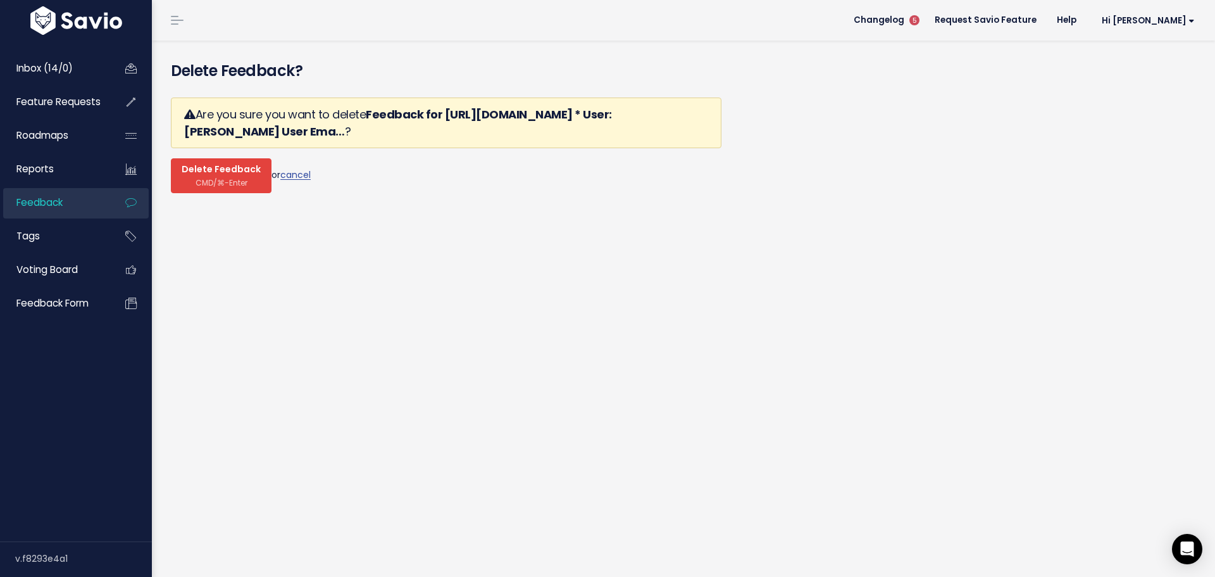
click at [225, 158] on button "Delete Feedback CMD/⌘-Enter" at bounding box center [221, 175] width 101 height 35
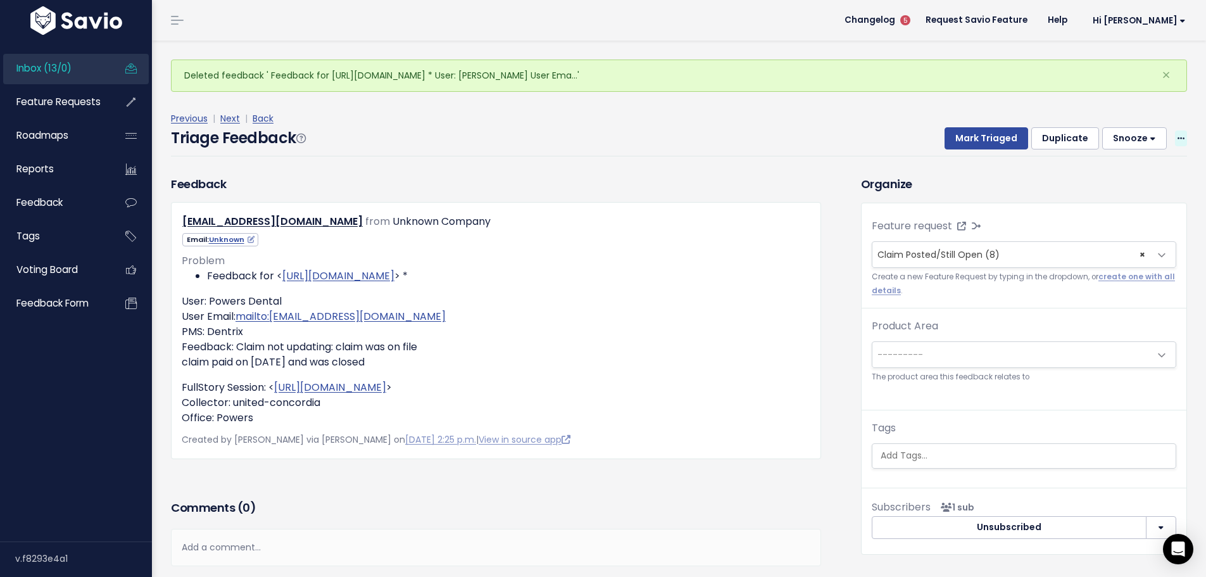
click at [1177, 135] on icon at bounding box center [1180, 139] width 7 height 8
click at [1110, 181] on link "Delete" at bounding box center [1130, 193] width 91 height 25
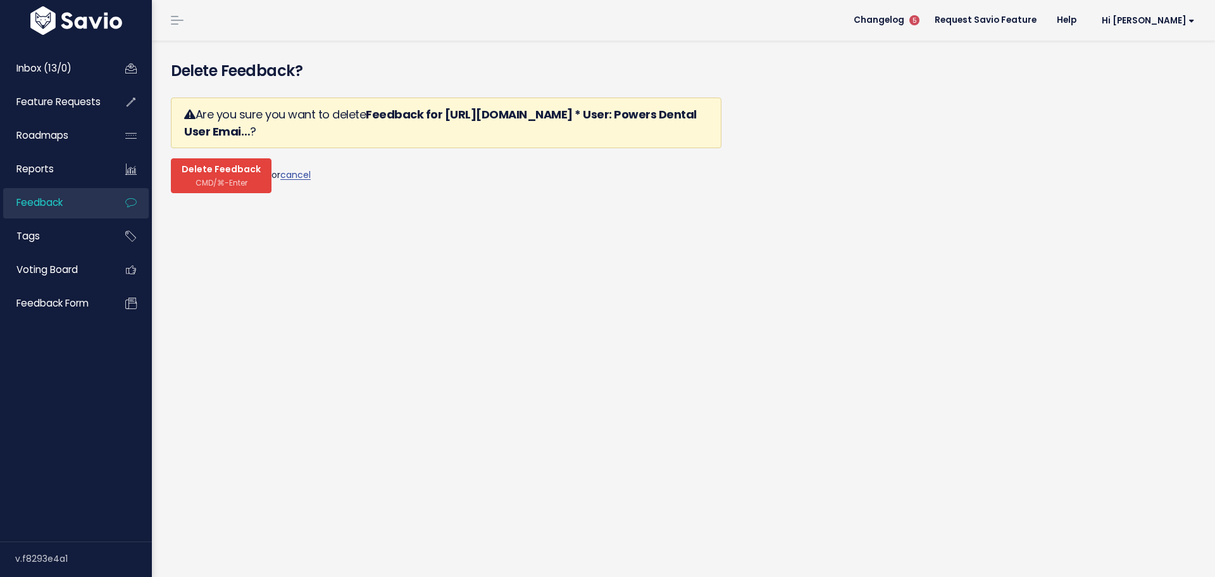
click at [215, 178] on span "CMD/⌘-Enter" at bounding box center [222, 182] width 52 height 9
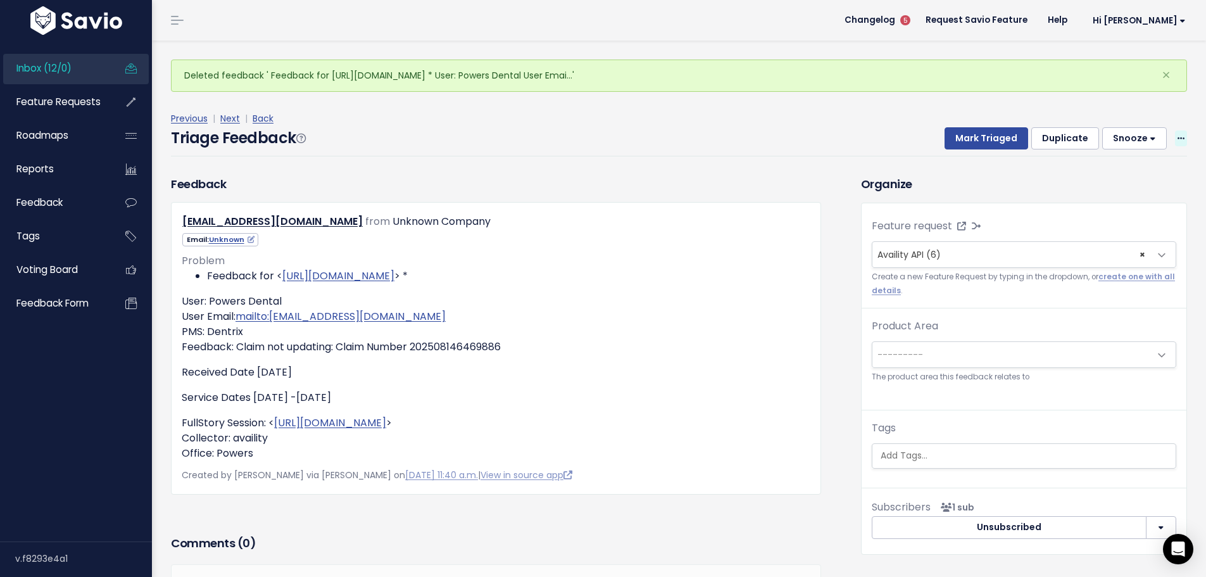
click at [1175, 130] on span at bounding box center [1181, 138] width 12 height 16
click at [1106, 181] on link "Delete" at bounding box center [1130, 193] width 91 height 25
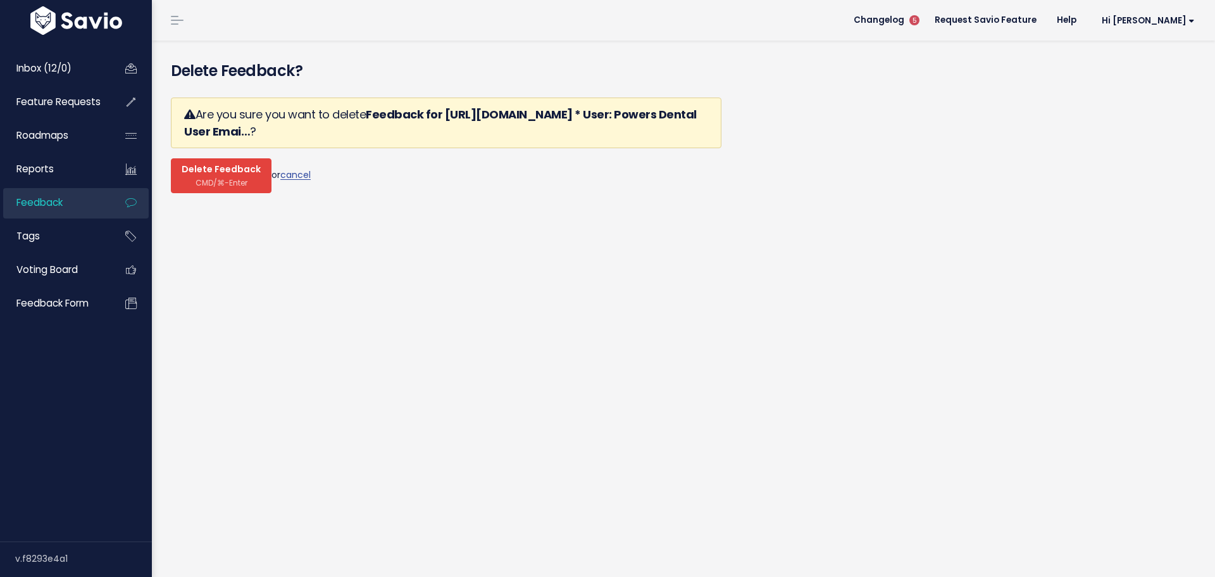
click at [196, 178] on span "CMD/⌘-Enter" at bounding box center [222, 182] width 52 height 9
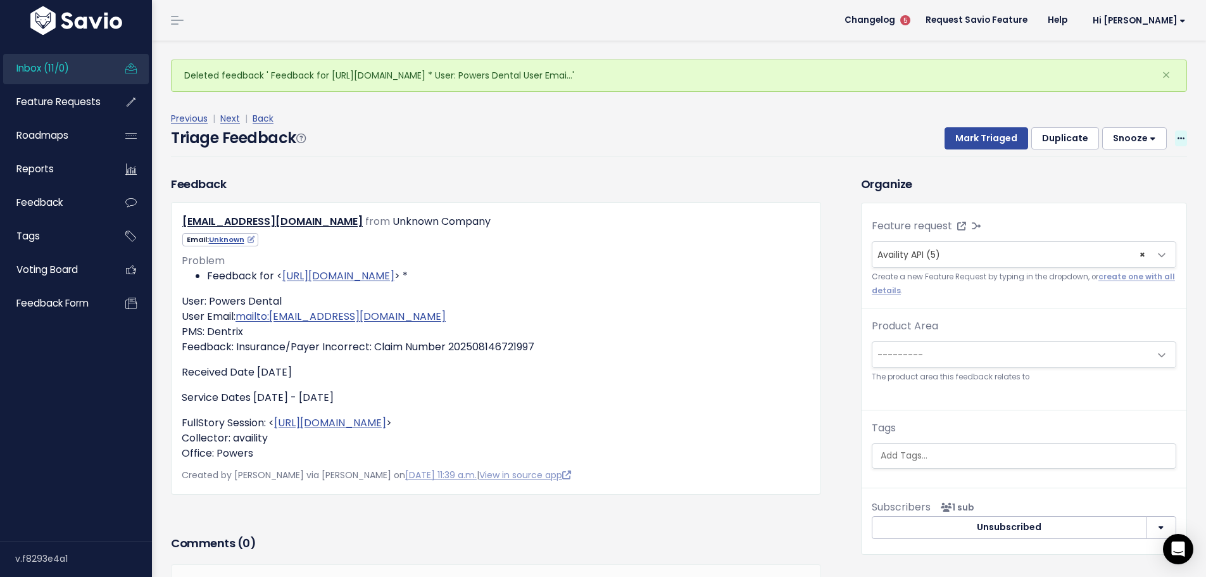
click at [1175, 130] on span at bounding box center [1181, 138] width 12 height 16
click at [1115, 181] on link "Delete" at bounding box center [1130, 193] width 91 height 25
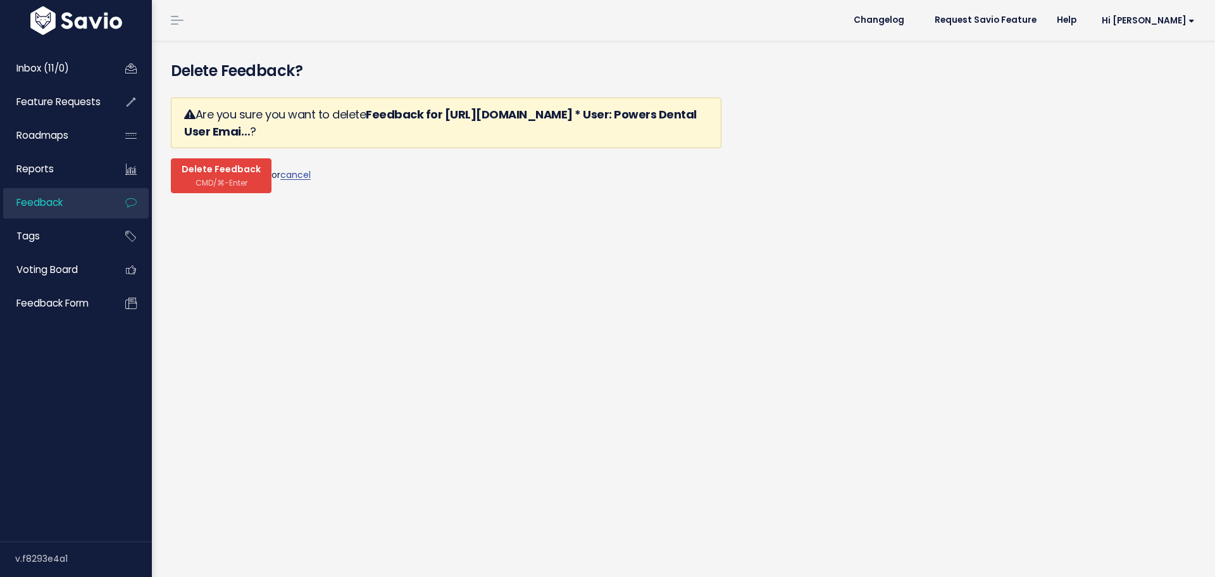
click at [226, 178] on span "CMD/⌘-Enter" at bounding box center [222, 182] width 52 height 9
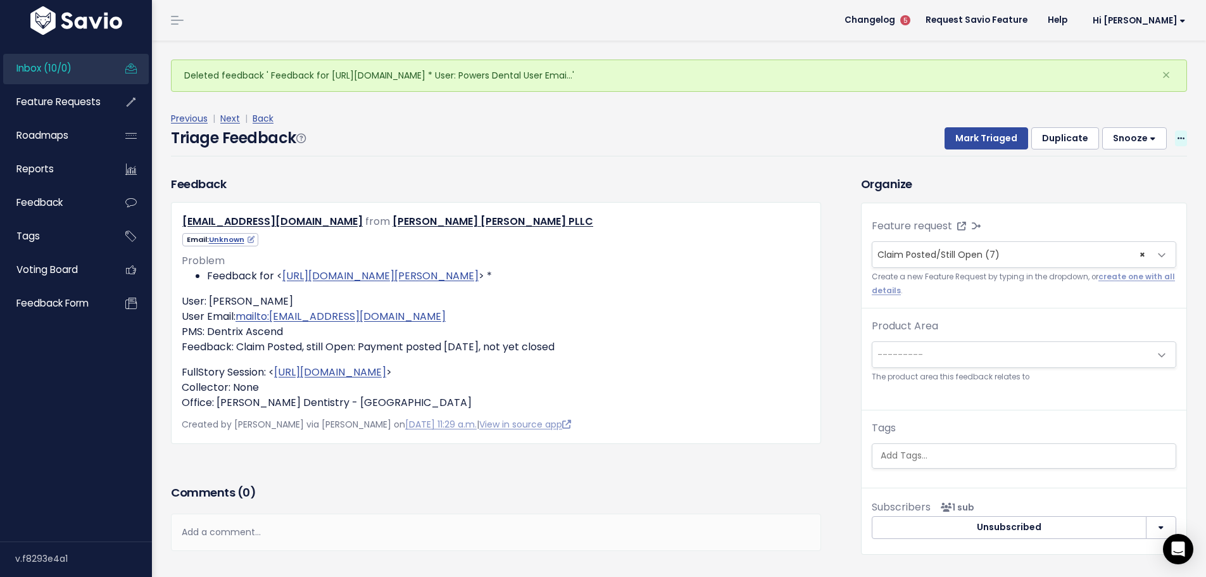
click at [1175, 130] on span at bounding box center [1181, 138] width 12 height 16
click at [1103, 181] on link "Delete" at bounding box center [1130, 193] width 91 height 25
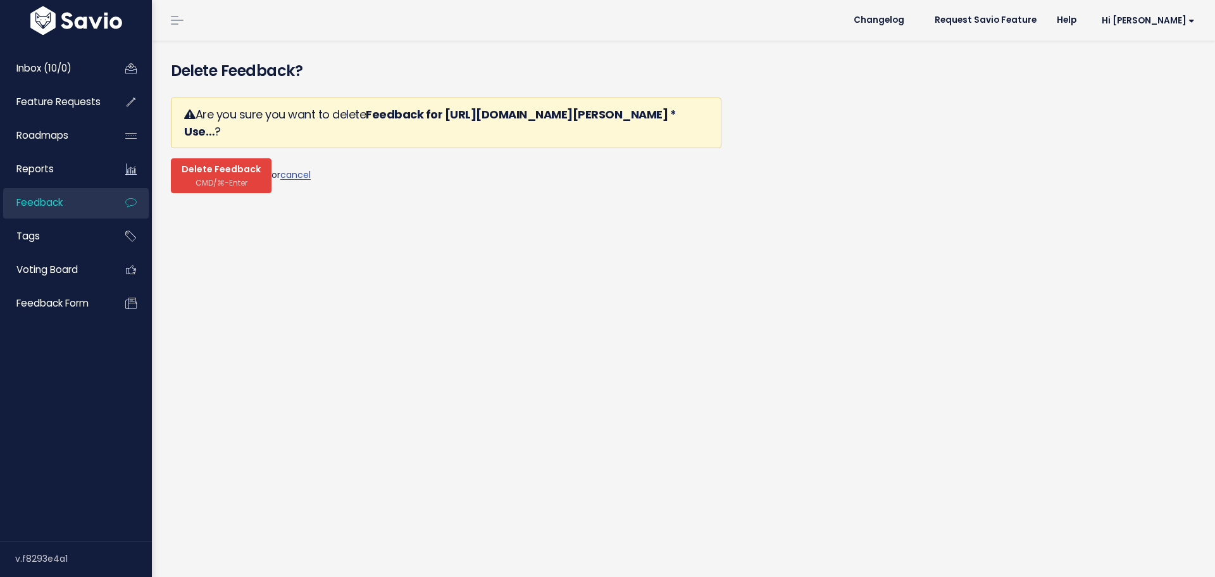
click at [208, 178] on span "CMD/⌘-Enter" at bounding box center [222, 182] width 52 height 9
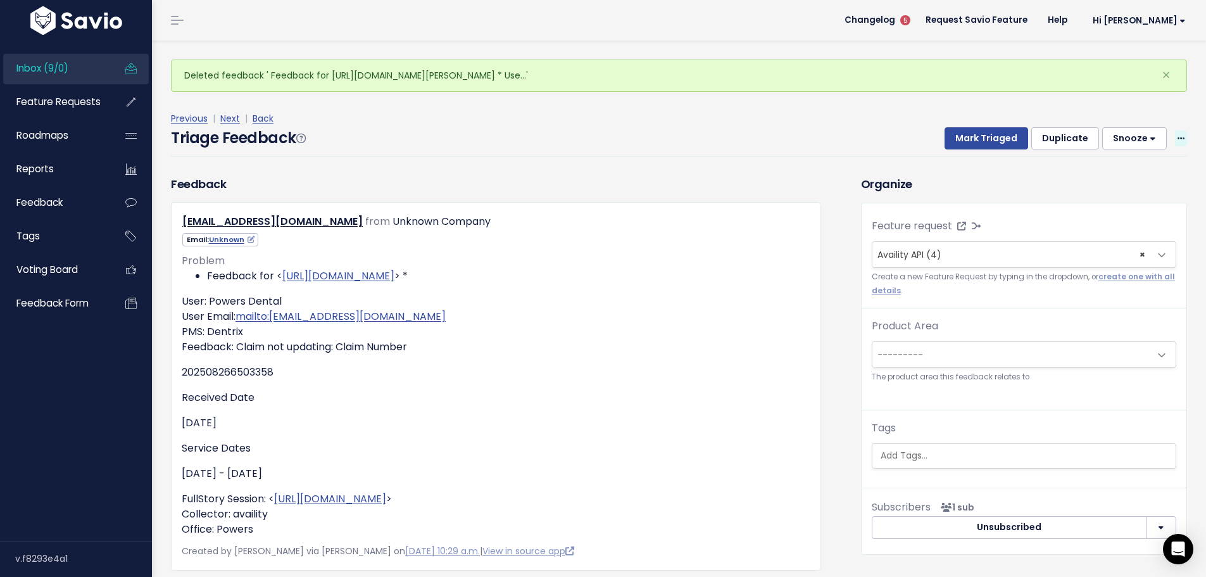
click at [1177, 135] on icon at bounding box center [1180, 139] width 7 height 8
click at [1131, 170] on div "Edit Delete" at bounding box center [1130, 181] width 101 height 65
click at [1177, 135] on icon at bounding box center [1180, 139] width 7 height 8
click at [1127, 181] on link "Delete" at bounding box center [1130, 193] width 91 height 25
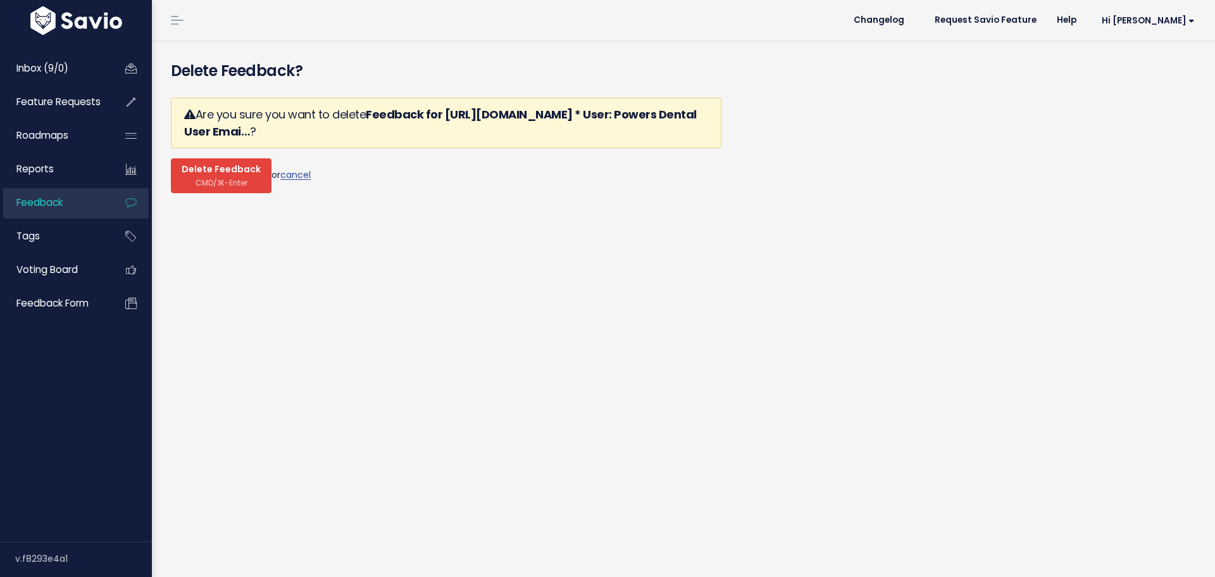
click at [208, 158] on button "Delete Feedback CMD/⌘-Enter" at bounding box center [221, 175] width 101 height 35
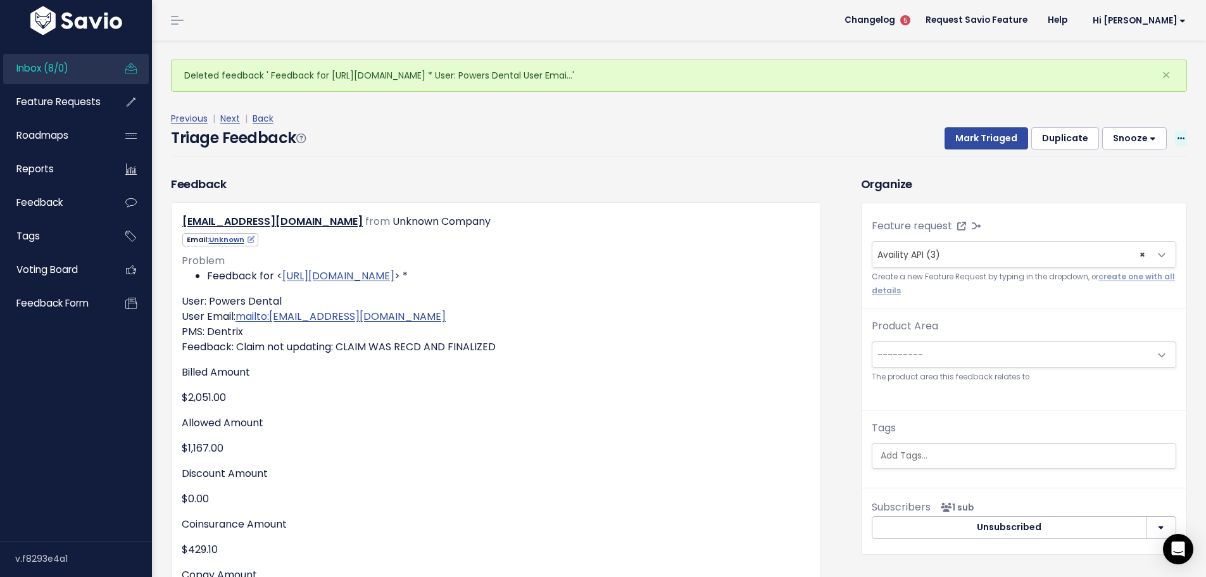
click at [1175, 130] on span at bounding box center [1181, 138] width 12 height 16
click at [1124, 181] on link "Delete" at bounding box center [1130, 193] width 91 height 25
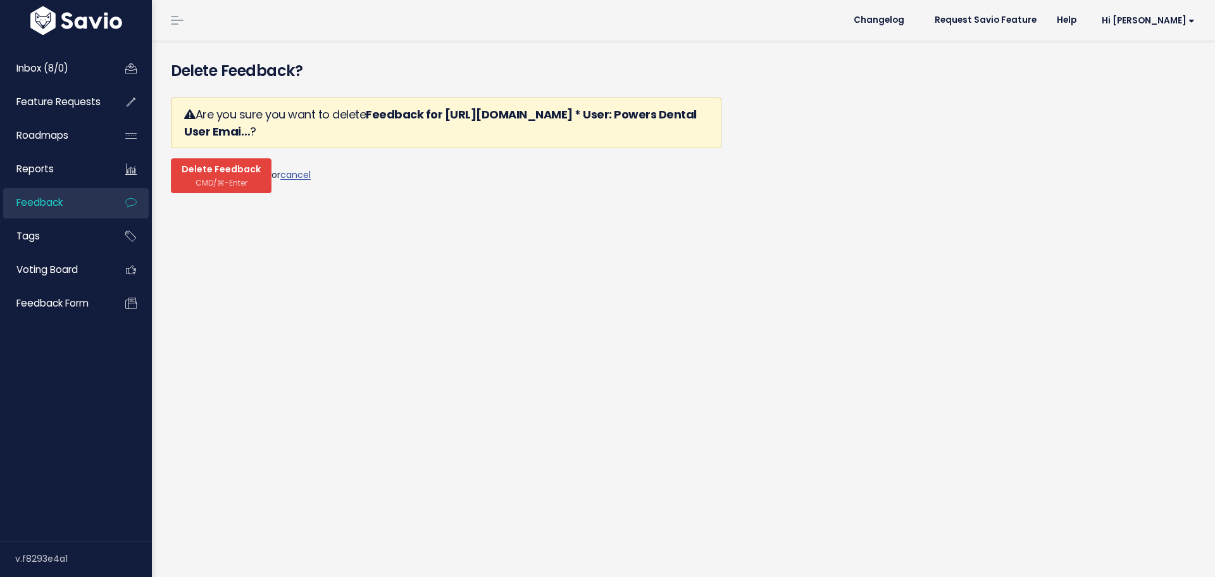
click at [210, 164] on span "Delete Feedback" at bounding box center [221, 169] width 79 height 11
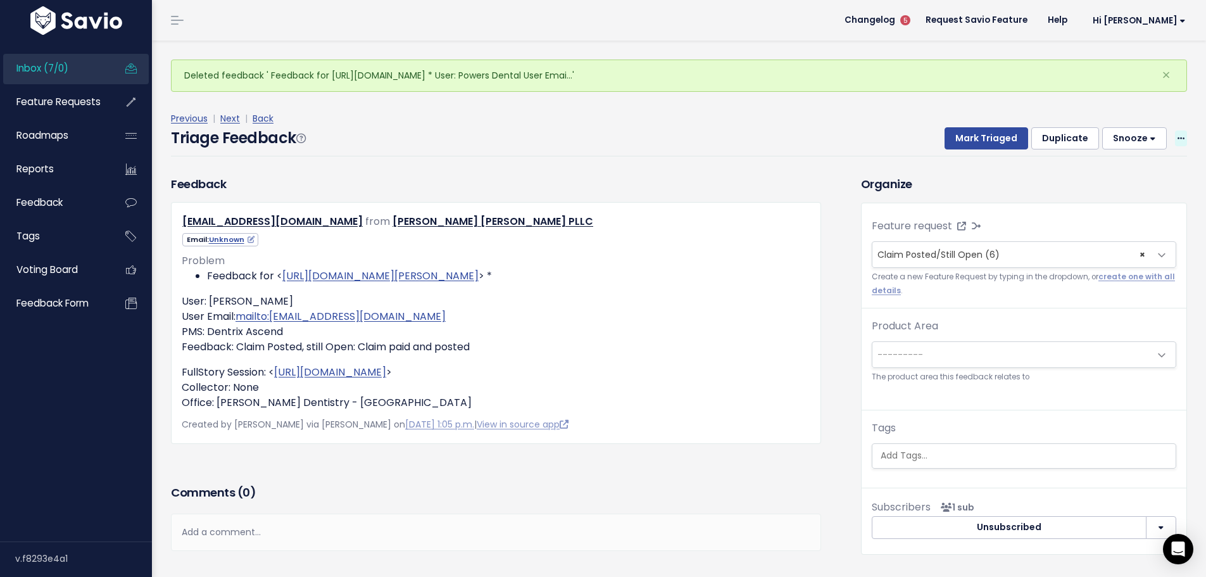
click at [1175, 130] on span at bounding box center [1181, 138] width 12 height 16
click at [1115, 181] on link "Delete" at bounding box center [1130, 193] width 91 height 25
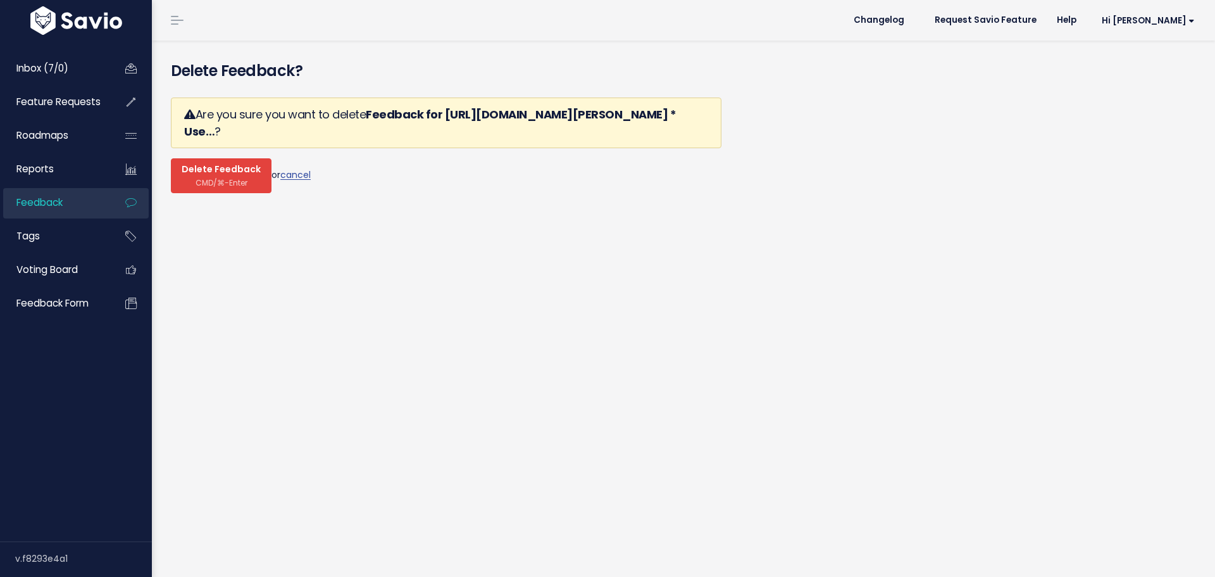
click at [210, 158] on button "Delete Feedback CMD/⌘-Enter" at bounding box center [221, 175] width 101 height 35
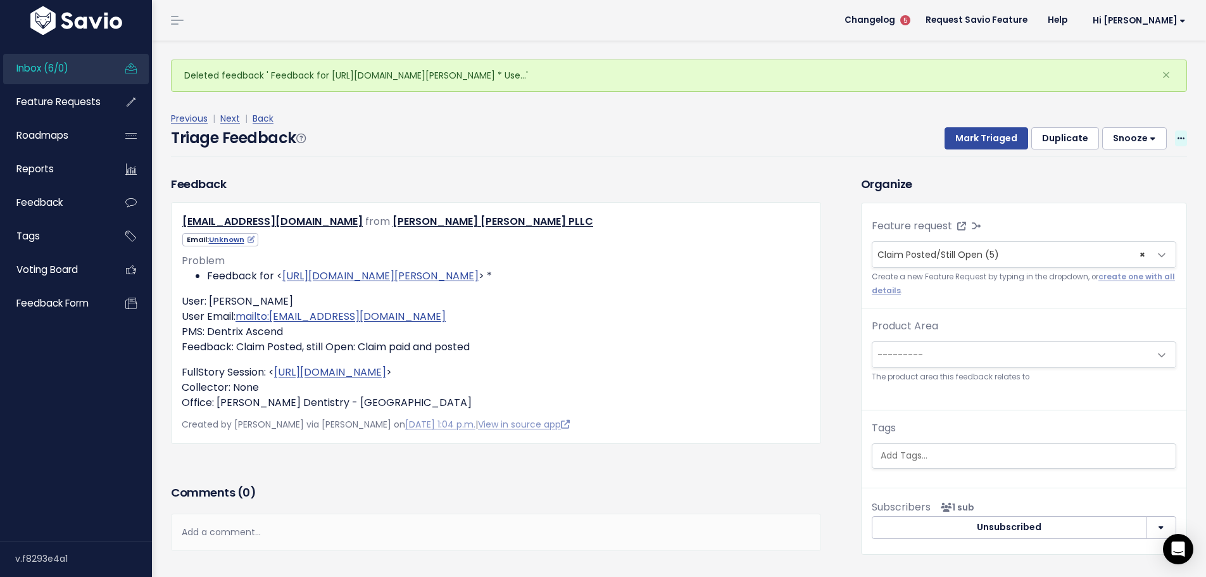
click at [1177, 135] on icon at bounding box center [1180, 139] width 7 height 8
click at [1127, 181] on link "Delete" at bounding box center [1130, 193] width 91 height 25
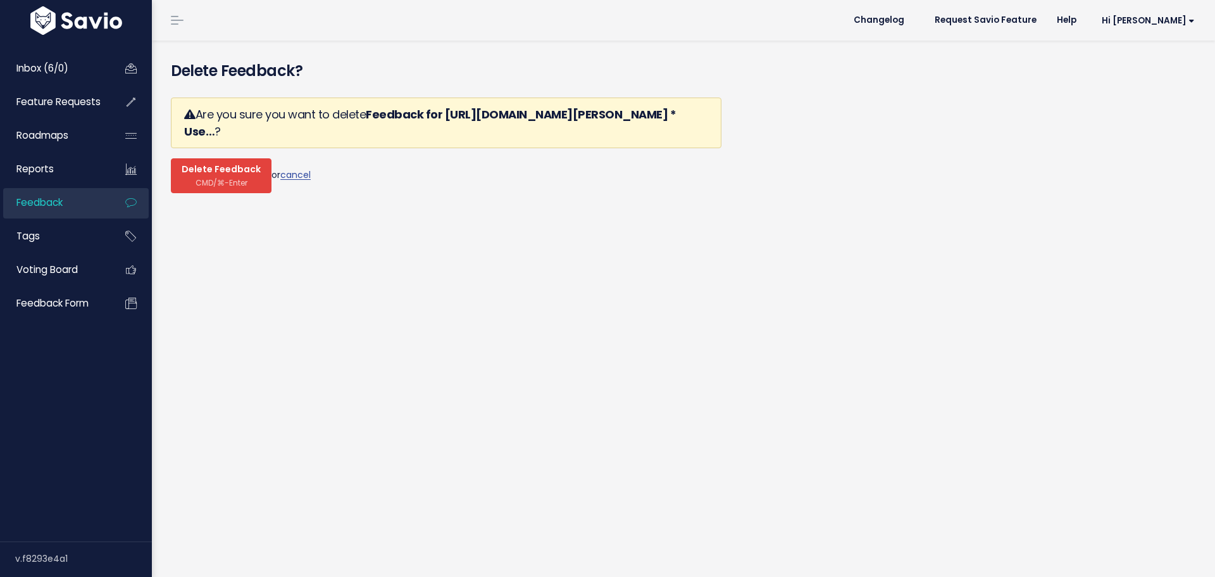
click at [219, 164] on span "Delete Feedback" at bounding box center [221, 169] width 79 height 11
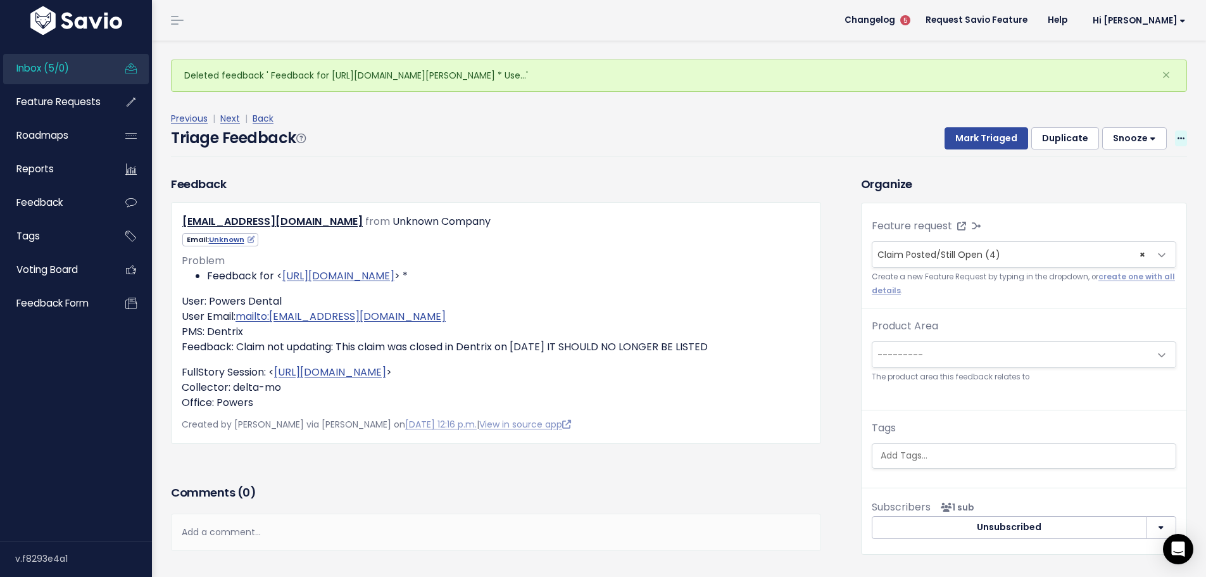
click at [1177, 135] on icon at bounding box center [1180, 139] width 7 height 8
click at [1105, 181] on link "Delete" at bounding box center [1130, 193] width 91 height 25
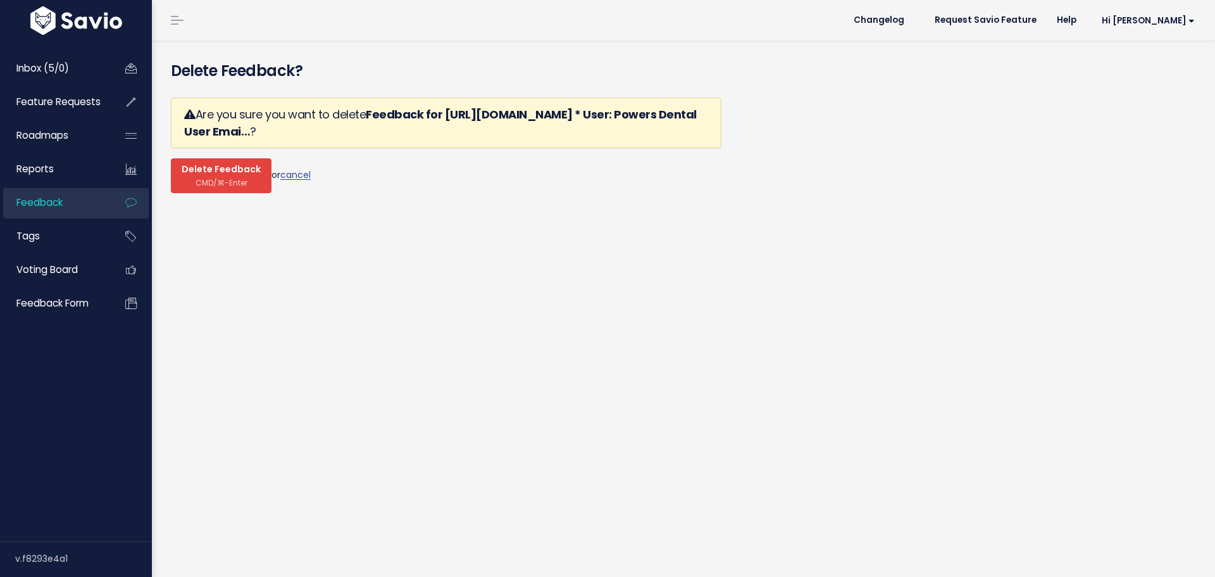
click at [209, 178] on span "CMD/⌘-Enter" at bounding box center [222, 182] width 52 height 9
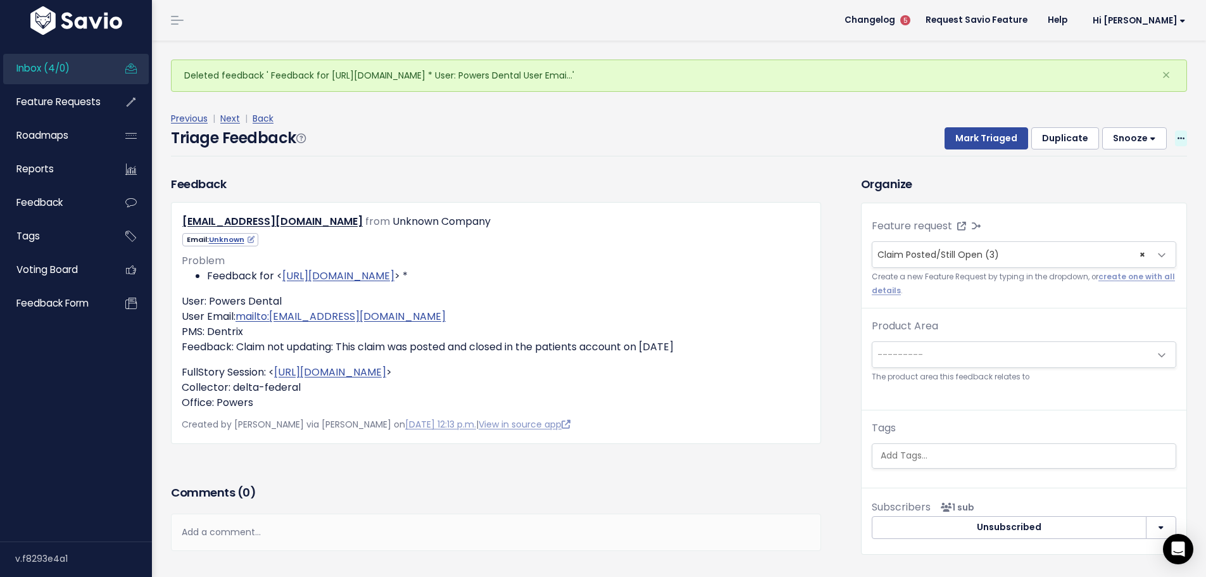
click at [1175, 130] on span at bounding box center [1181, 138] width 12 height 16
click at [1115, 181] on link "Delete" at bounding box center [1130, 193] width 91 height 25
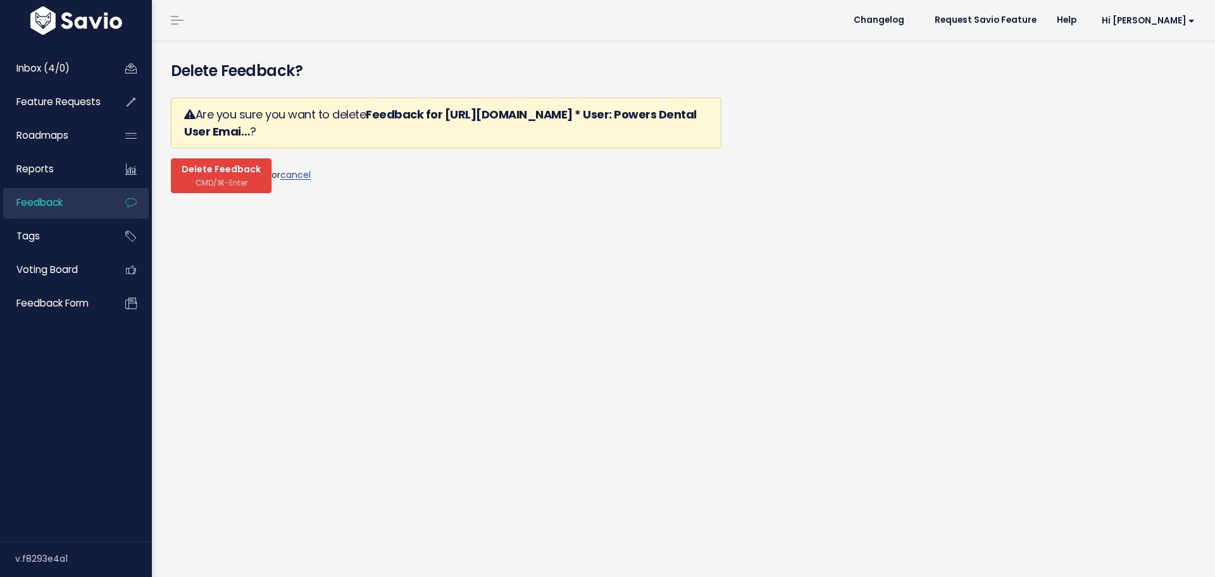
click at [194, 164] on span "Delete Feedback" at bounding box center [221, 169] width 79 height 11
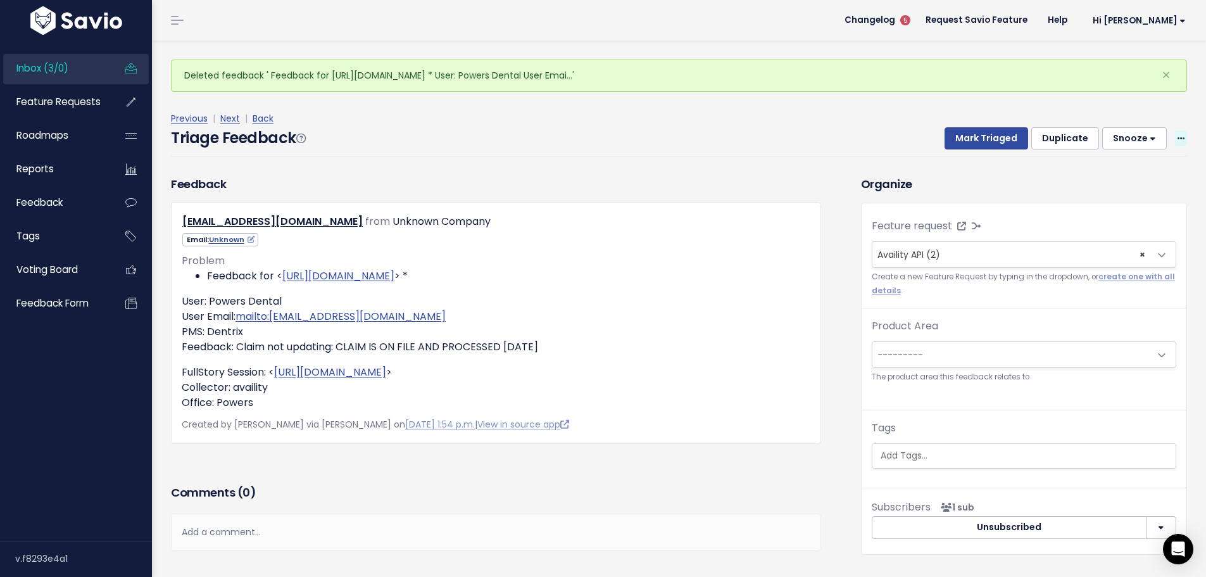
click at [1175, 130] on span at bounding box center [1181, 138] width 12 height 16
click at [1129, 181] on link "Delete" at bounding box center [1130, 193] width 91 height 25
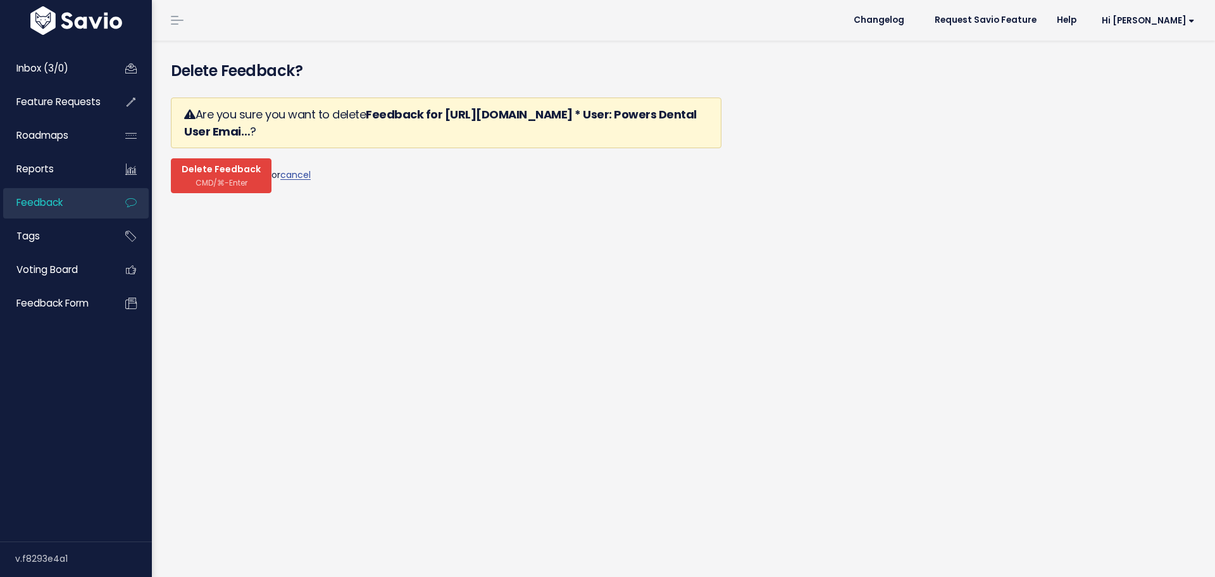
click at [180, 158] on button "Delete Feedback CMD/⌘-Enter" at bounding box center [221, 175] width 101 height 35
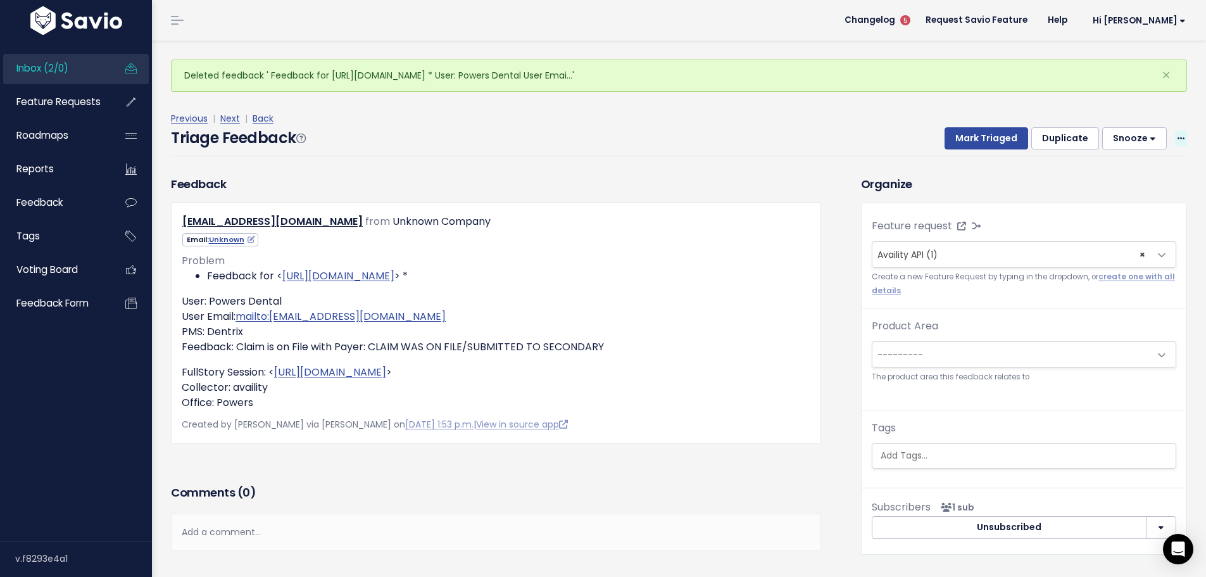
click at [1177, 135] on icon at bounding box center [1180, 139] width 7 height 8
click at [1116, 181] on link "Delete" at bounding box center [1130, 193] width 91 height 25
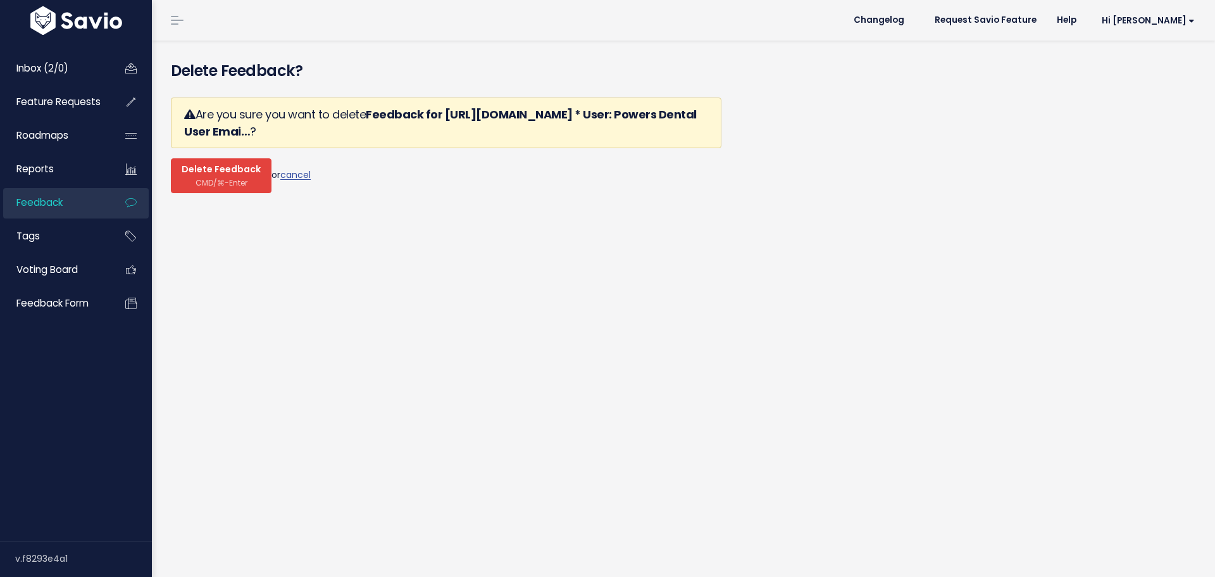
click at [216, 178] on span "CMD/⌘-Enter" at bounding box center [222, 182] width 52 height 9
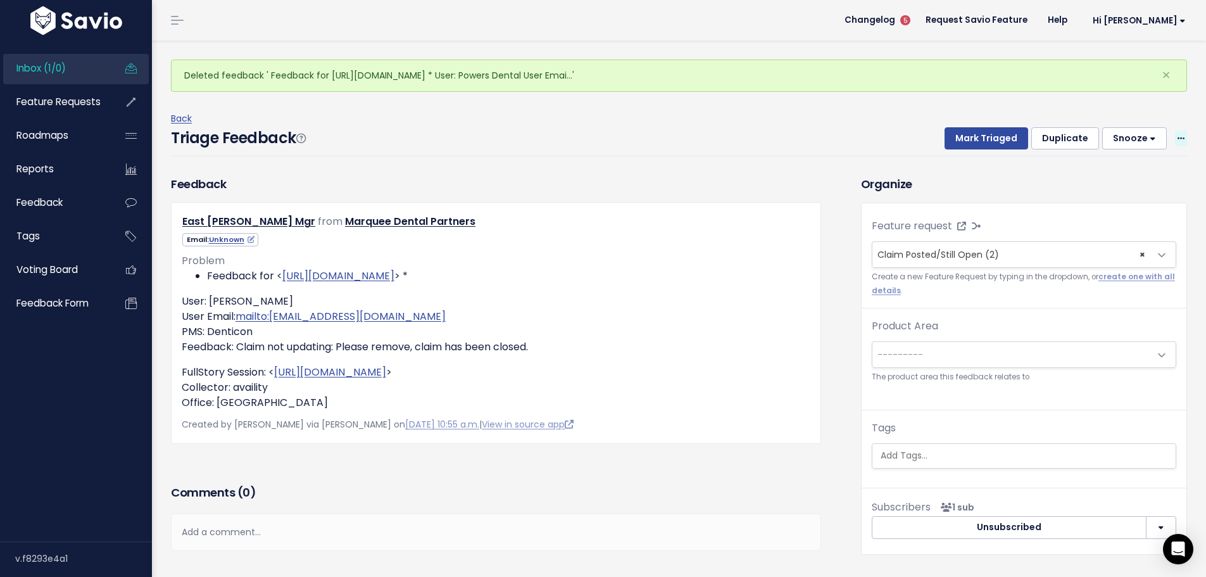
click at [1175, 130] on span at bounding box center [1181, 138] width 12 height 16
click at [1098, 181] on link "Delete" at bounding box center [1130, 193] width 91 height 25
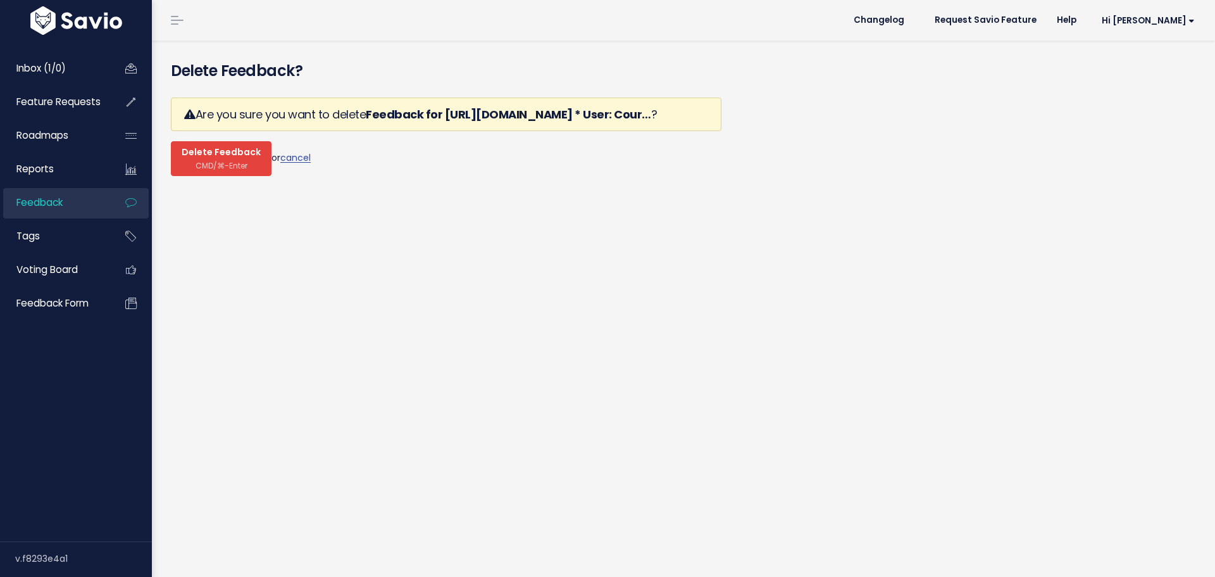
click at [225, 161] on span "CMD/⌘-Enter" at bounding box center [222, 165] width 52 height 9
